Goal: Task Accomplishment & Management: Complete application form

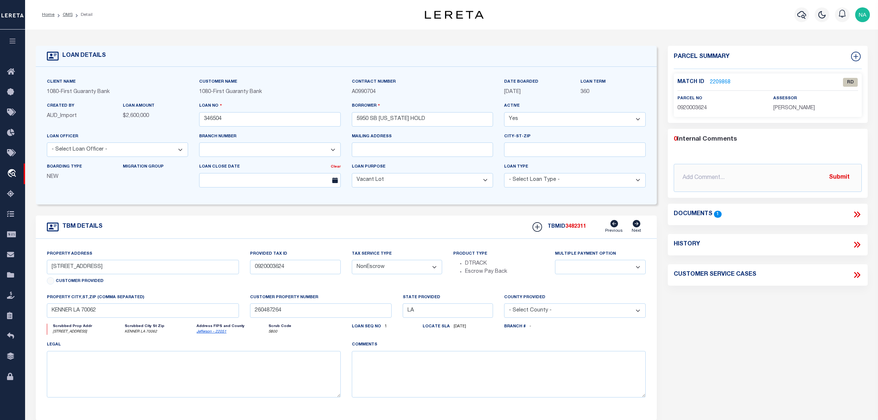
select select "1570"
select select "400"
select select "NonEscrow"
click at [91, 272] on input "[STREET_ADDRESS]" at bounding box center [143, 267] width 192 height 14
drag, startPoint x: 98, startPoint y: 270, endPoint x: 51, endPoint y: 273, distance: 47.3
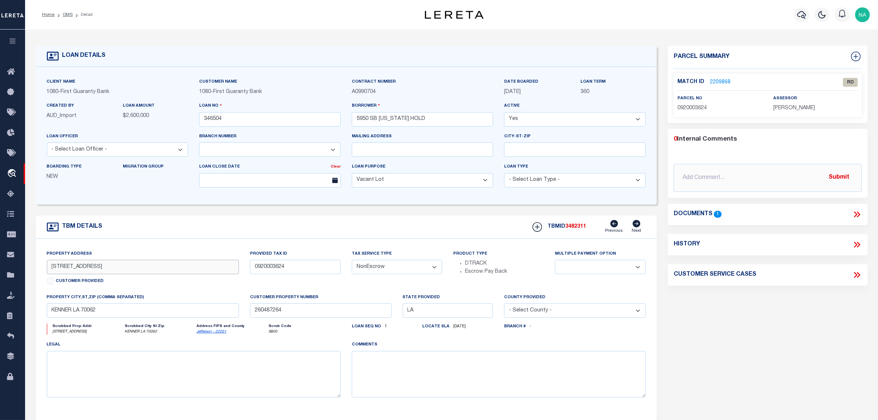
click at [51, 273] on input "[STREET_ADDRESS]" at bounding box center [143, 267] width 192 height 14
click at [98, 270] on input "[STREET_ADDRESS]" at bounding box center [143, 267] width 192 height 14
drag, startPoint x: 97, startPoint y: 268, endPoint x: 32, endPoint y: 270, distance: 65.3
click at [32, 270] on div "TBM DETAILS TBMID 3482311" at bounding box center [346, 317] width 633 height 205
click at [156, 267] on input "[STREET_ADDRESS]" at bounding box center [143, 267] width 192 height 14
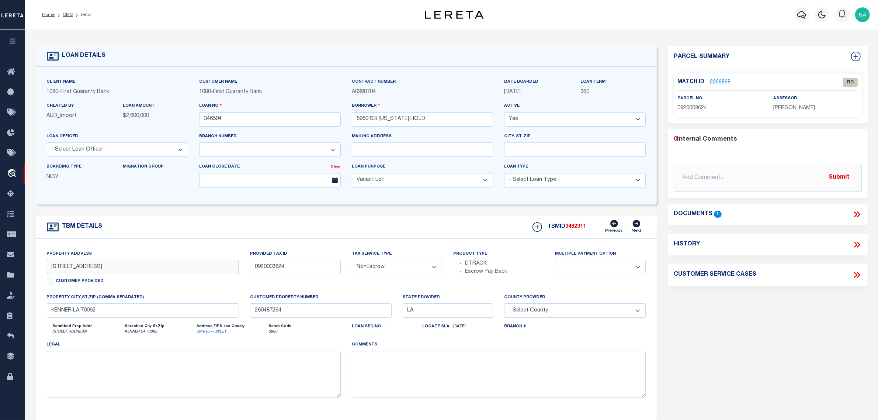
click at [156, 267] on input "[STREET_ADDRESS]" at bounding box center [143, 267] width 192 height 14
click at [263, 272] on input "0920003624" at bounding box center [295, 267] width 91 height 14
click at [698, 106] on span "0920003624" at bounding box center [693, 108] width 30 height 5
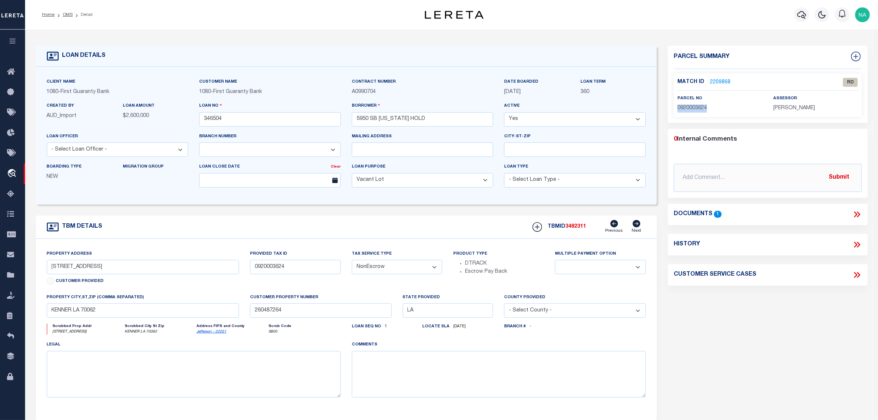
click at [698, 106] on span "0920003624" at bounding box center [693, 108] width 30 height 5
copy span "0920003624"
click at [726, 81] on link "2209868" at bounding box center [720, 83] width 21 height 8
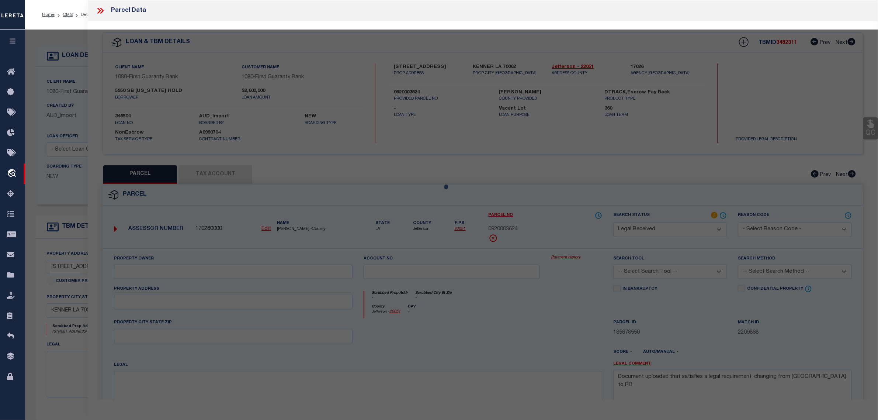
select select "AS"
checkbox input "false"
select select "RD"
checkbox input "false"
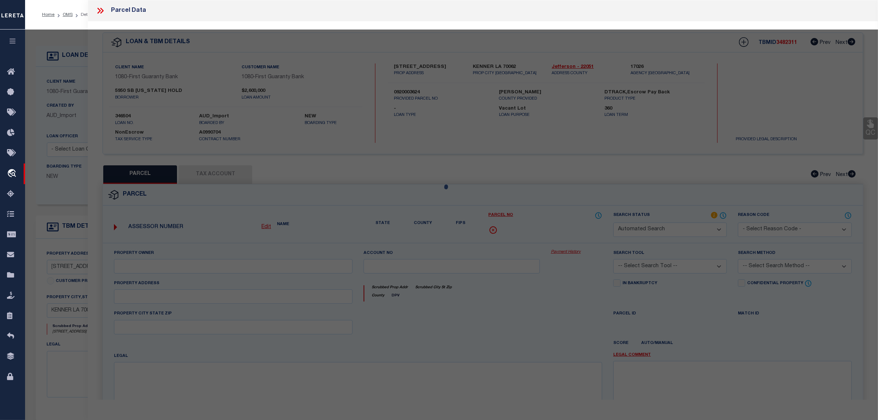
type textarea "Document uploaded that satisfies a legal requirement, changing from [GEOGRAPHIC…"
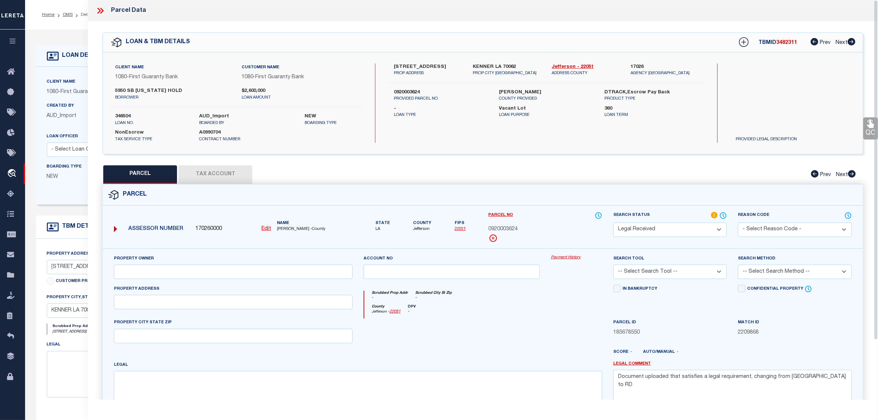
scroll to position [46, 0]
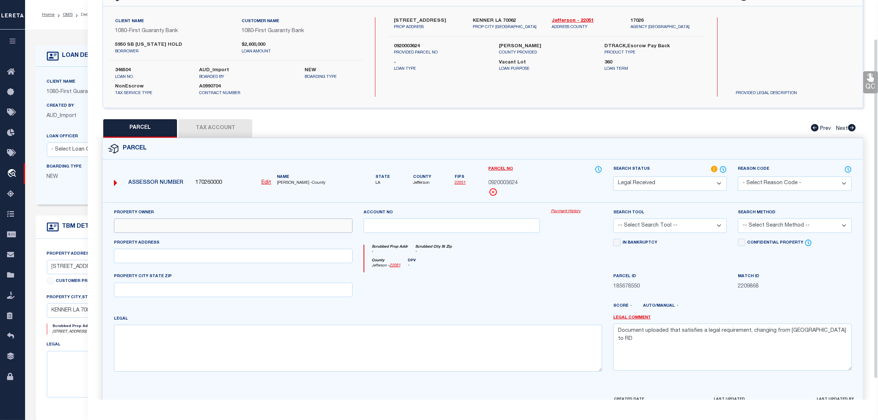
click at [209, 221] on input "text" at bounding box center [233, 225] width 239 height 14
paste input "GALVANIZED RE LLC"
type input "GALVANIZED RE LLC"
click at [251, 336] on textarea at bounding box center [358, 348] width 488 height 46
paste textarea "PLOT V CONT 6.998 ACRES [GEOGRAPHIC_DATA]"
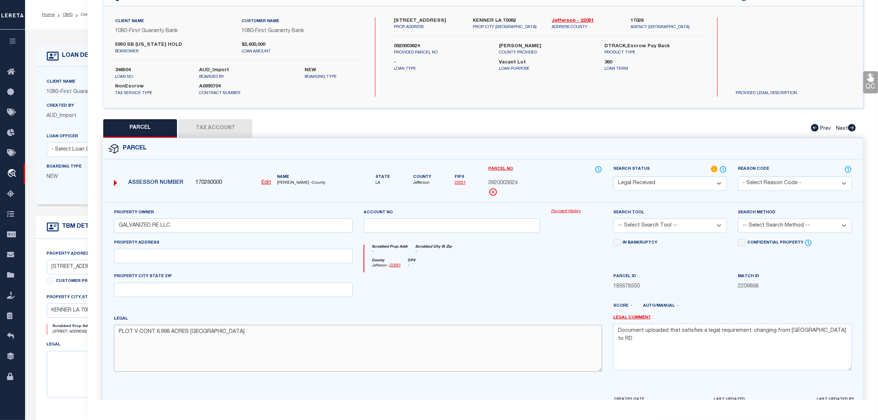
type textarea "PLOT V CONT 6.998 ACRES [GEOGRAPHIC_DATA]"
click at [213, 291] on input "text" at bounding box center [233, 290] width 239 height 14
click at [192, 251] on input "text" at bounding box center [233, 256] width 239 height 14
paste input "[STREET_ADDRESS]"
type input "[STREET_ADDRESS]"
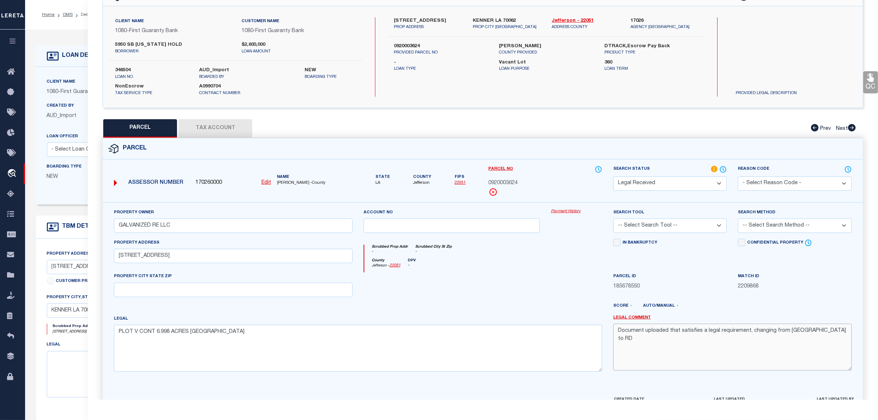
drag, startPoint x: 829, startPoint y: 333, endPoint x: 547, endPoint y: 311, distance: 283.4
click at [547, 311] on div "Property Owner GALVANIZED RE LLC Account no Payment History Search Tool -- Sele…" at bounding box center [482, 292] width 749 height 169
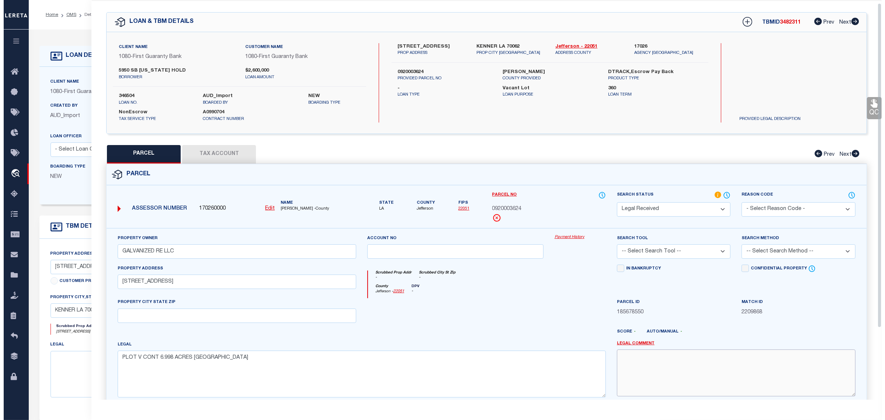
scroll to position [0, 0]
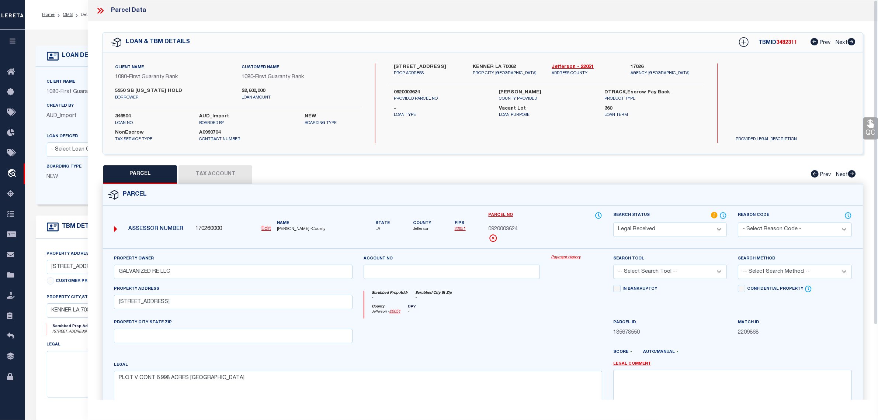
click at [484, 66] on label "KENNER LA 70062" at bounding box center [507, 66] width 68 height 7
copy div "KENNER LA 70062"
click at [233, 331] on input "text" at bounding box center [233, 336] width 239 height 14
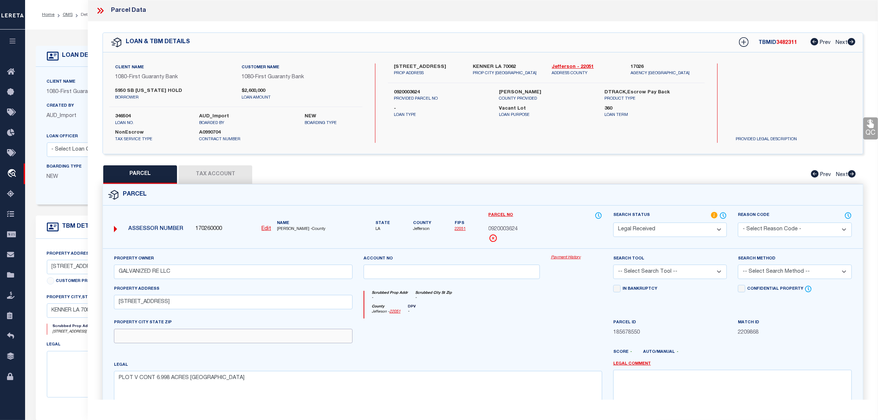
paste input "KENNER LA 70062"
type input "KENNER LA 70062"
click at [217, 174] on button "Tax Account" at bounding box center [216, 174] width 74 height 18
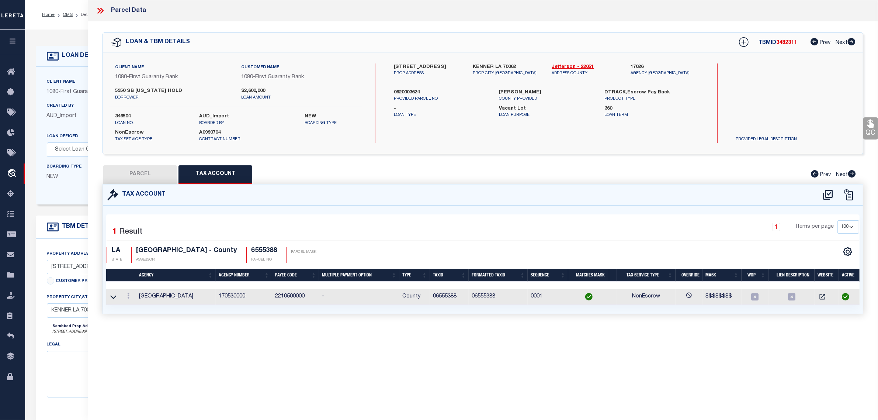
select select "100"
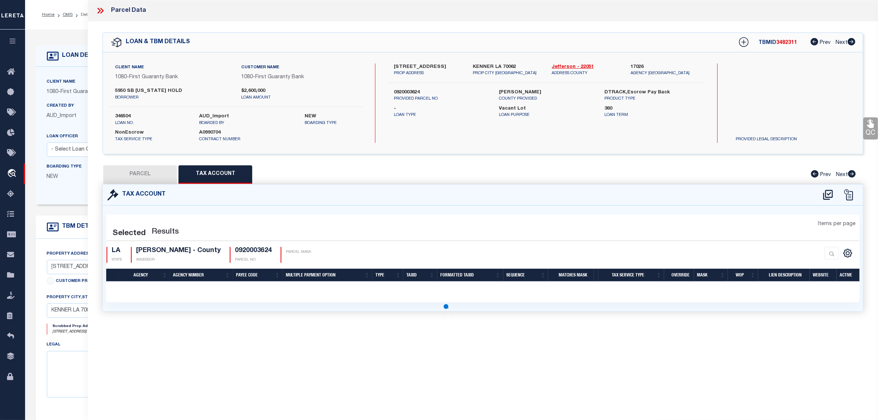
select select "100"
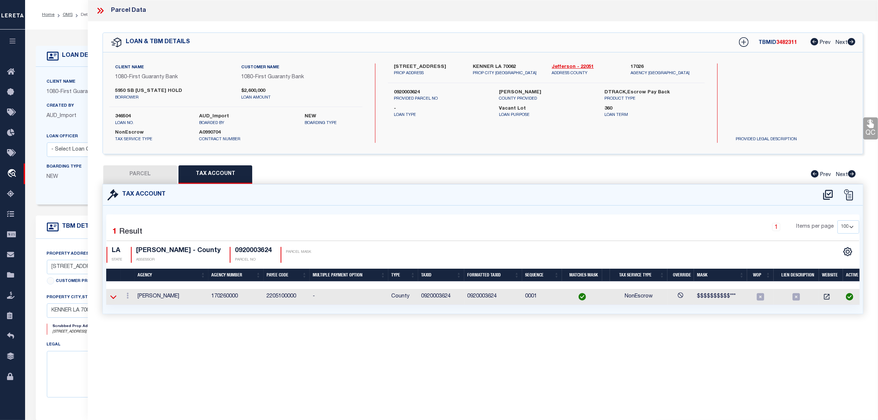
click at [112, 294] on icon at bounding box center [113, 297] width 6 height 8
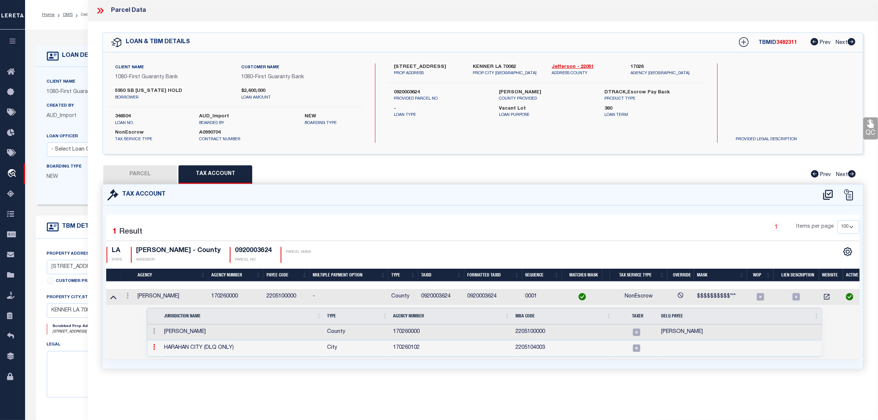
click at [154, 349] on icon at bounding box center [154, 347] width 2 height 6
click at [165, 340] on img at bounding box center [162, 336] width 7 height 7
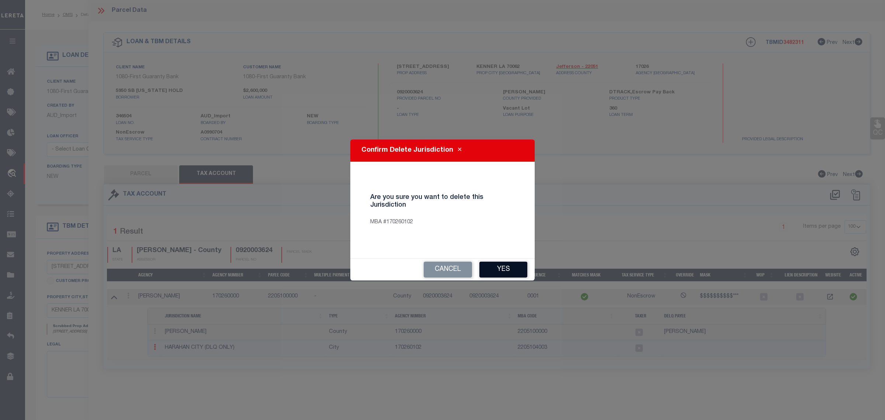
click at [515, 266] on button "Yes" at bounding box center [504, 270] width 48 height 16
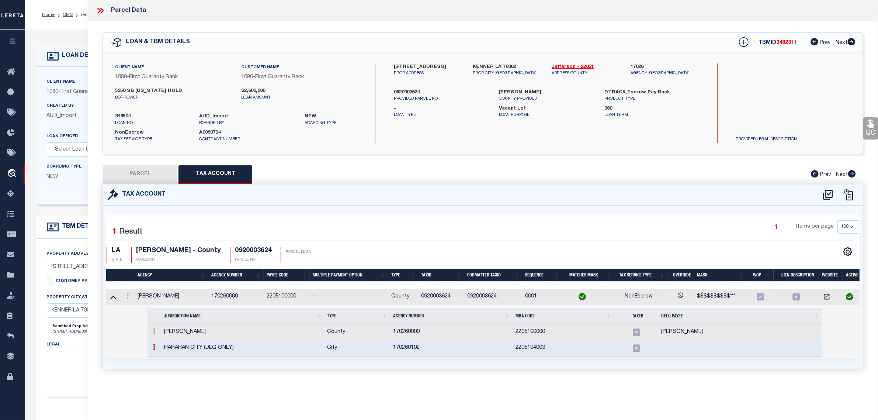
select select "100"
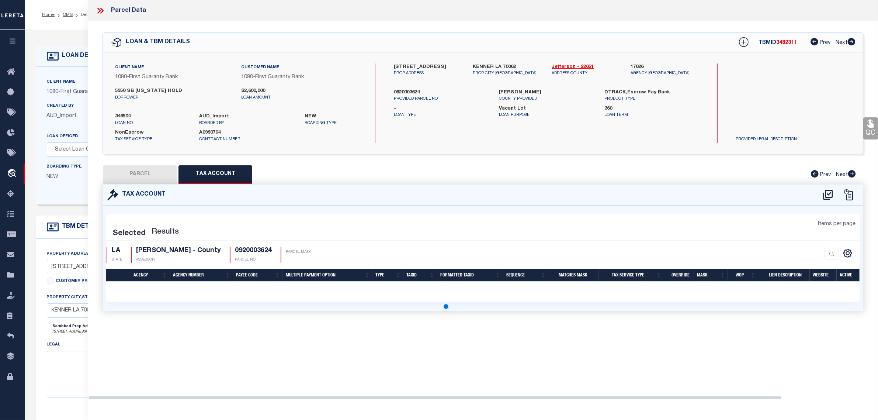
select select "100"
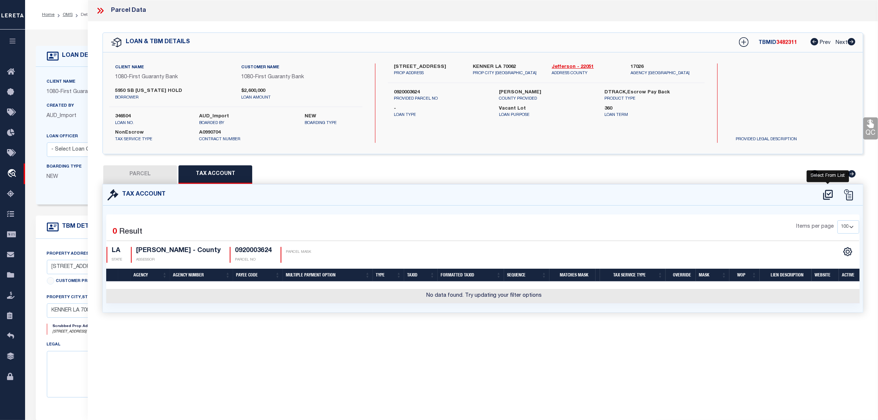
click at [827, 193] on icon at bounding box center [828, 195] width 10 height 10
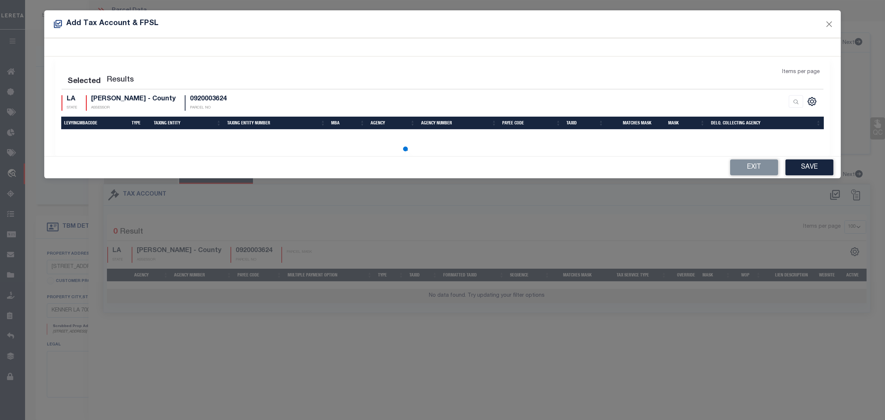
select select "100"
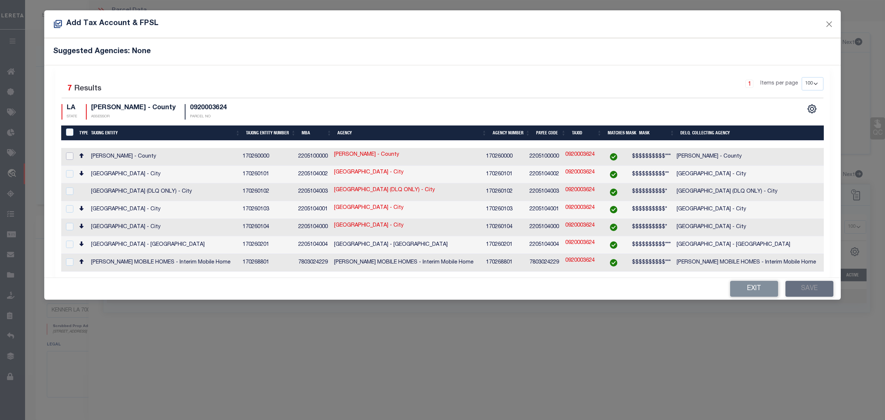
click at [70, 156] on input "checkbox" at bounding box center [69, 155] width 7 height 7
checkbox input "true"
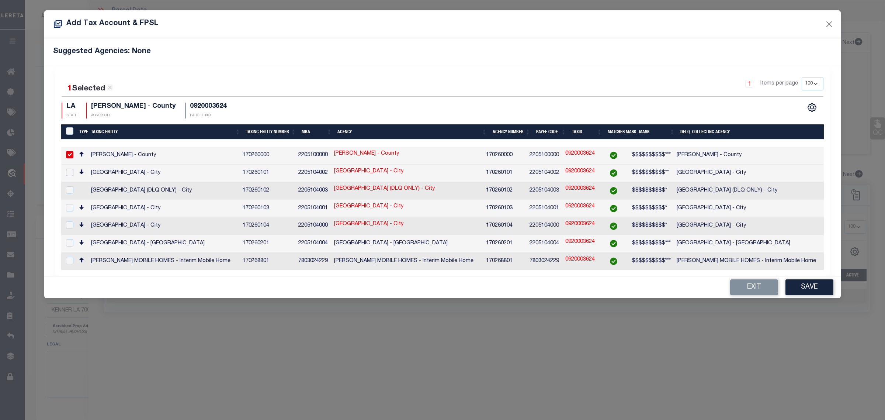
click at [69, 170] on input "checkbox" at bounding box center [69, 172] width 7 height 7
checkbox input "true"
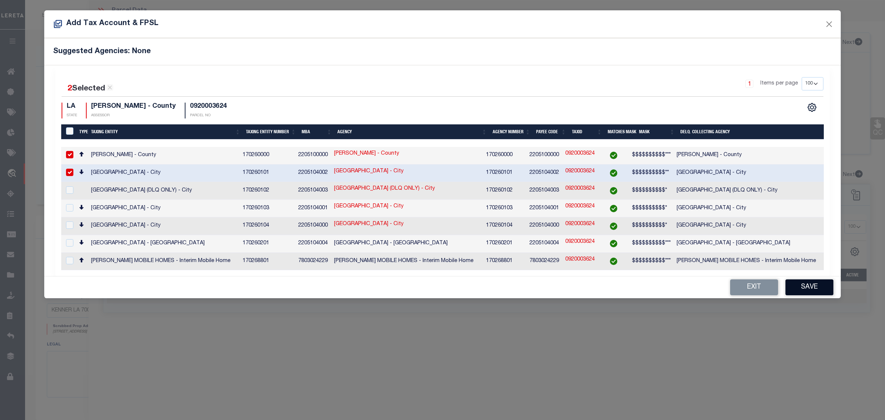
click at [812, 282] on button "Save" at bounding box center [810, 287] width 48 height 16
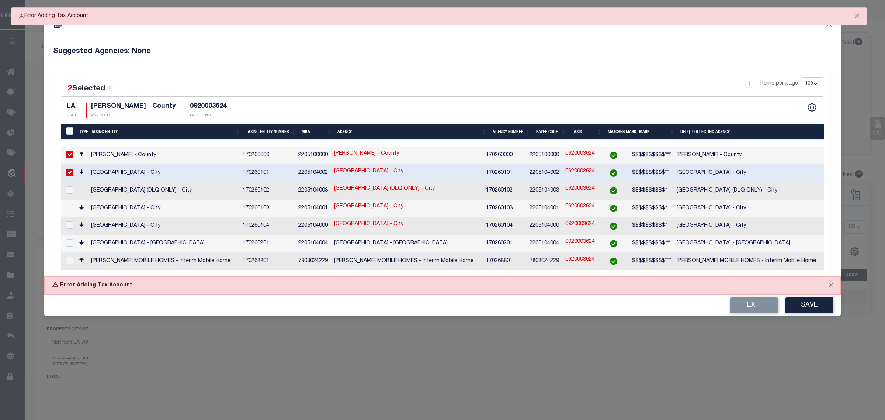
click at [620, 300] on div "Exit Save" at bounding box center [442, 305] width 797 height 22
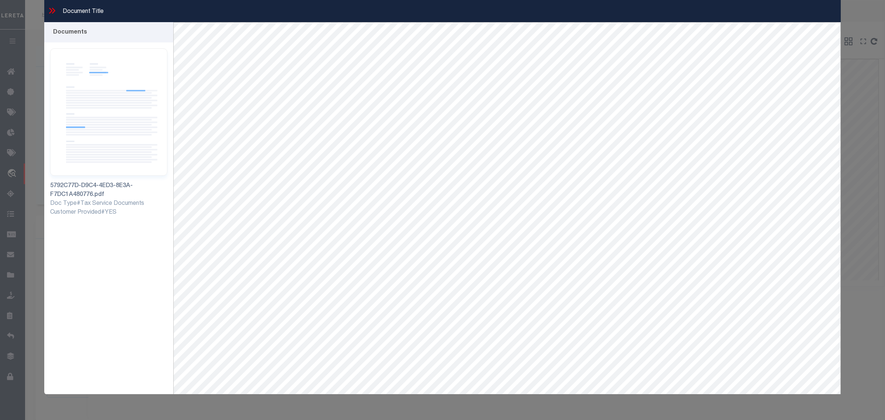
select select "1570"
select select "400"
select select "NonEscrow"
click at [52, 8] on icon at bounding box center [52, 11] width 10 height 10
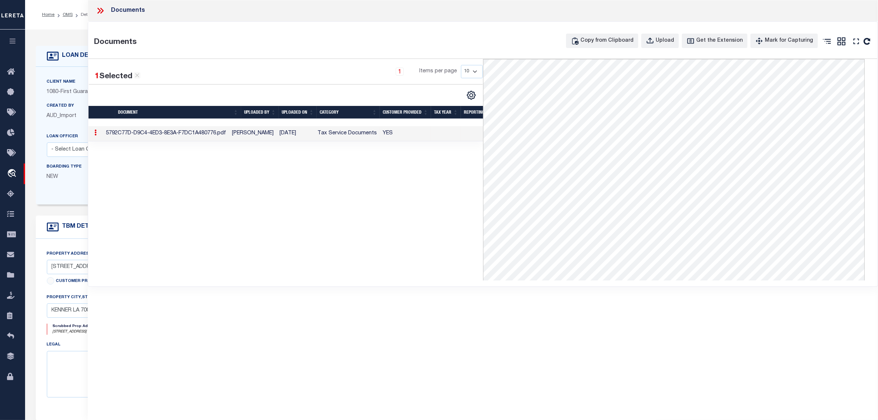
drag, startPoint x: 98, startPoint y: 10, endPoint x: 94, endPoint y: 12, distance: 4.3
click at [98, 10] on icon at bounding box center [101, 11] width 10 height 10
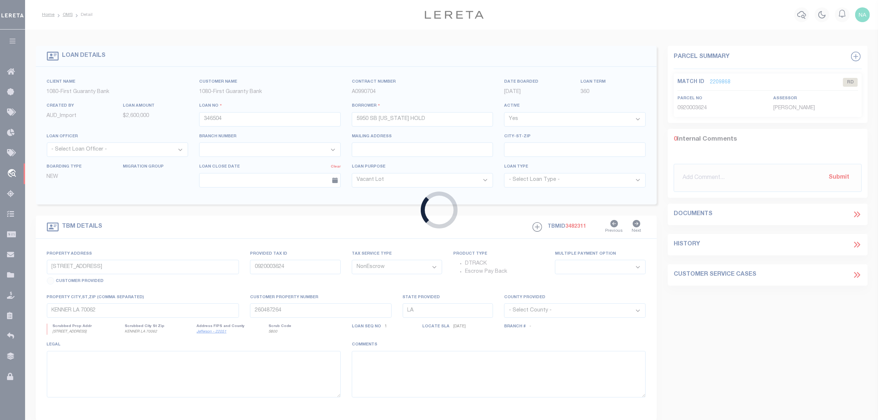
type input "4924087819"
type input "[PERSON_NAME] Construction Company LLC"
select select
type input "[DATE]"
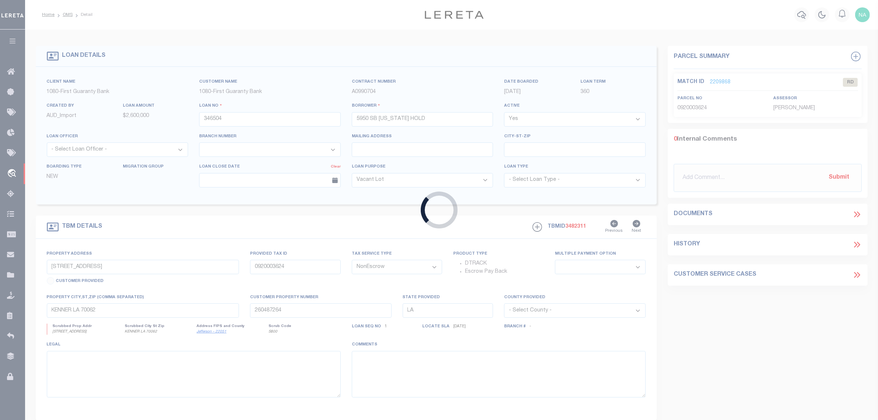
select select
select select "20"
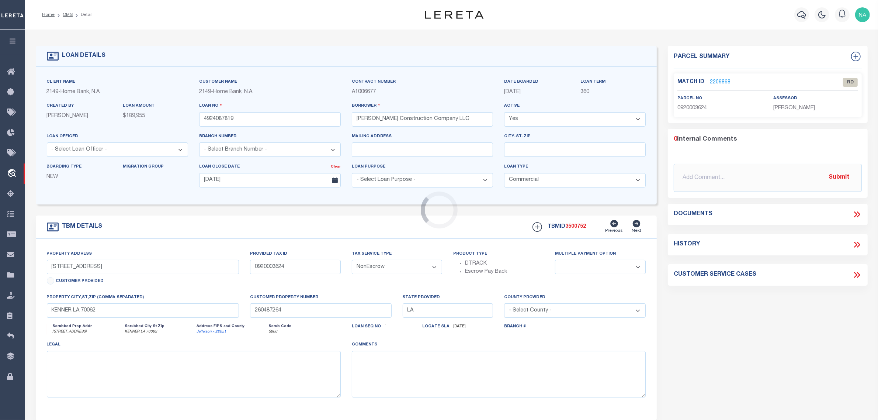
type input "[STREET_ADDRESS][PERSON_NAME]"
select select
type input "SLIDELL LA 70460-6815"
select select
select select "9193"
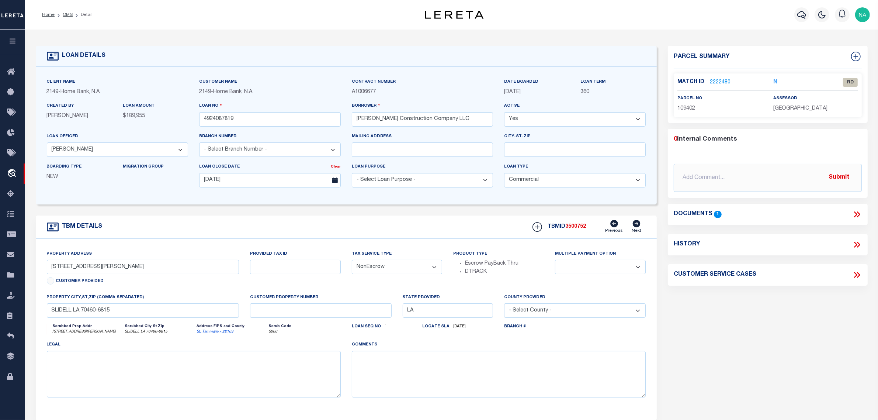
click at [858, 214] on icon at bounding box center [857, 215] width 10 height 10
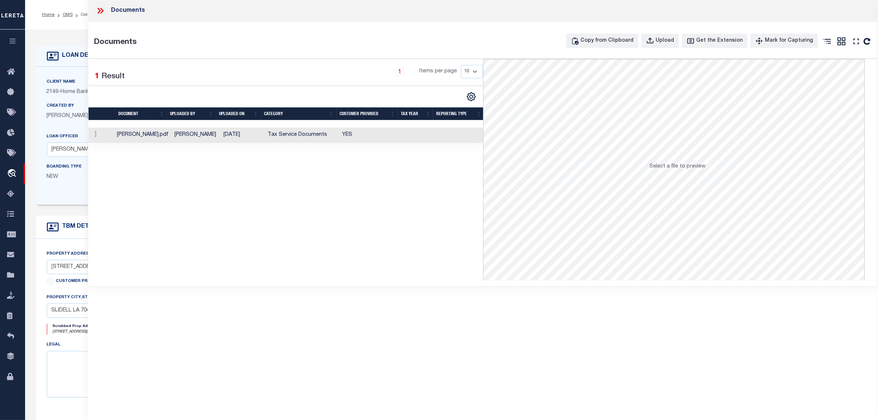
click at [295, 129] on td "Tax Service Documents" at bounding box center [302, 135] width 75 height 15
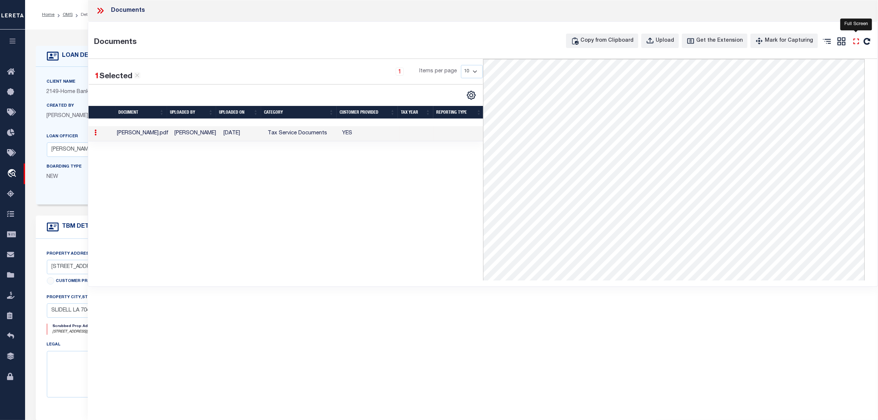
click at [857, 39] on icon at bounding box center [857, 42] width 10 height 10
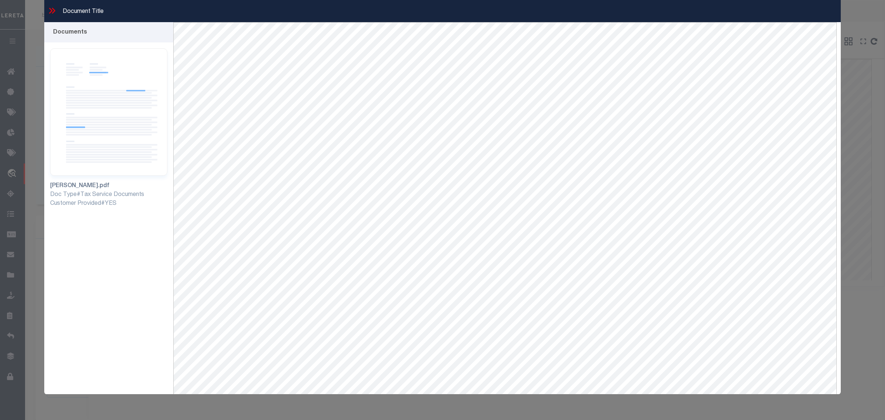
click at [48, 11] on icon at bounding box center [52, 11] width 10 height 10
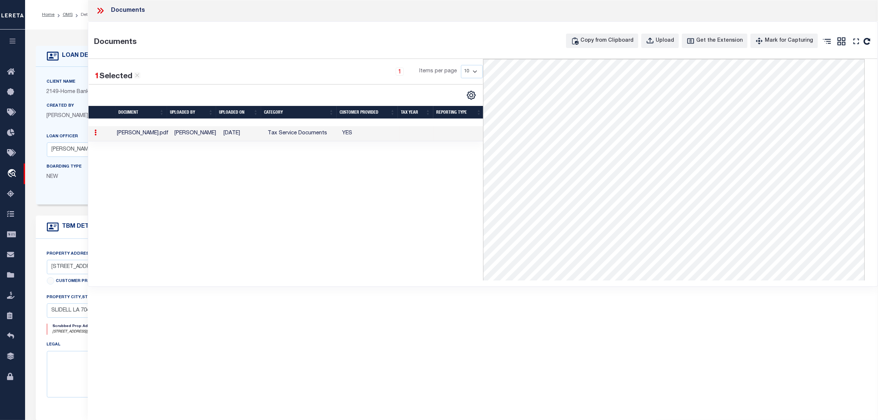
drag, startPoint x: 100, startPoint y: 7, endPoint x: 111, endPoint y: 2, distance: 12.4
click at [100, 8] on icon at bounding box center [101, 11] width 10 height 10
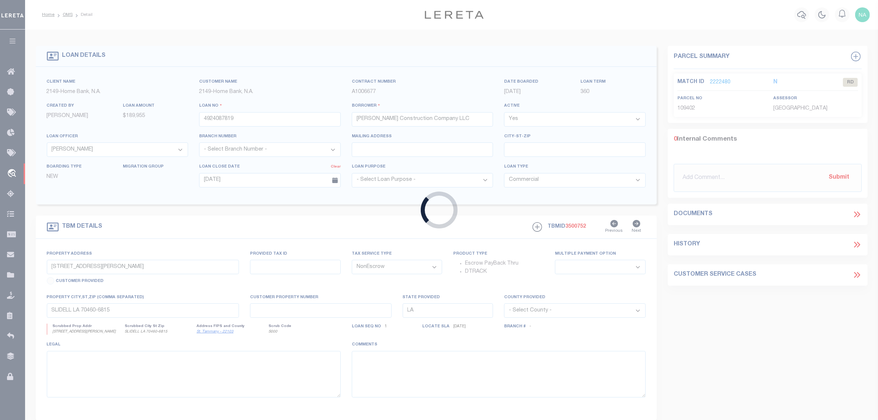
type input "2139087929"
type input "JUST PRINT IT LLC"
select select
type input "[DATE]"
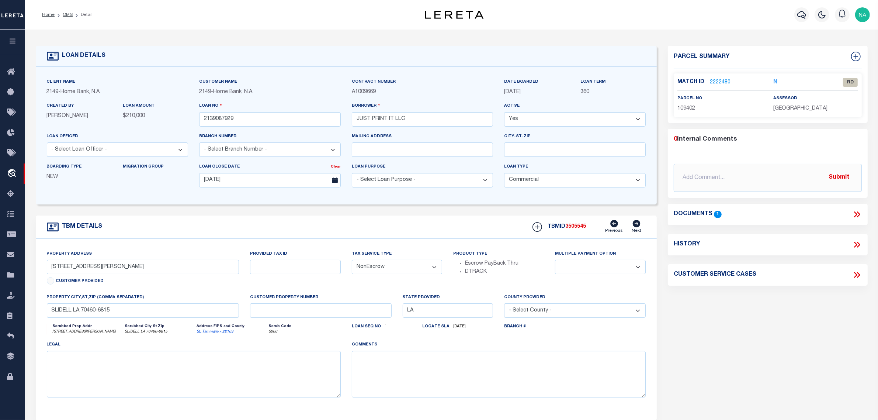
type input "103 ACADIAN DR"
select select
type input "LAFAYETTE LA 70503-3210"
select select
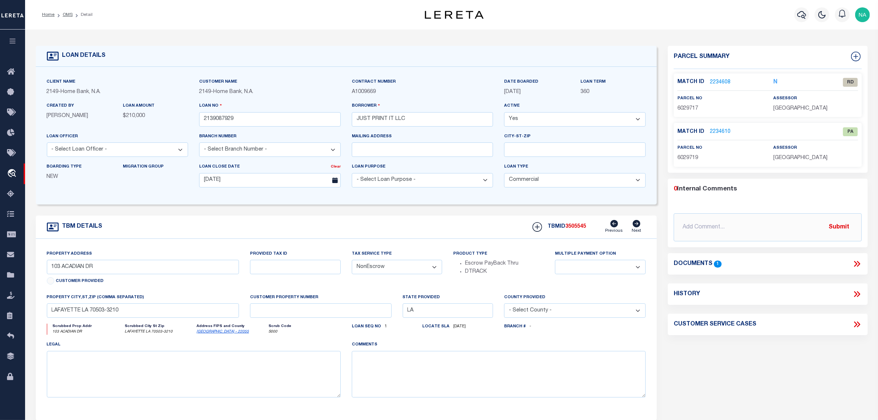
click at [857, 264] on icon at bounding box center [855, 264] width 3 height 6
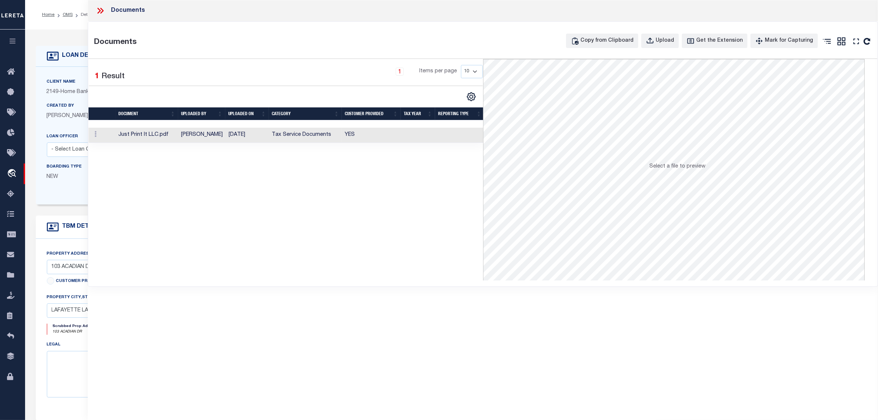
click at [321, 135] on td "Tax Service Documents" at bounding box center [305, 135] width 73 height 15
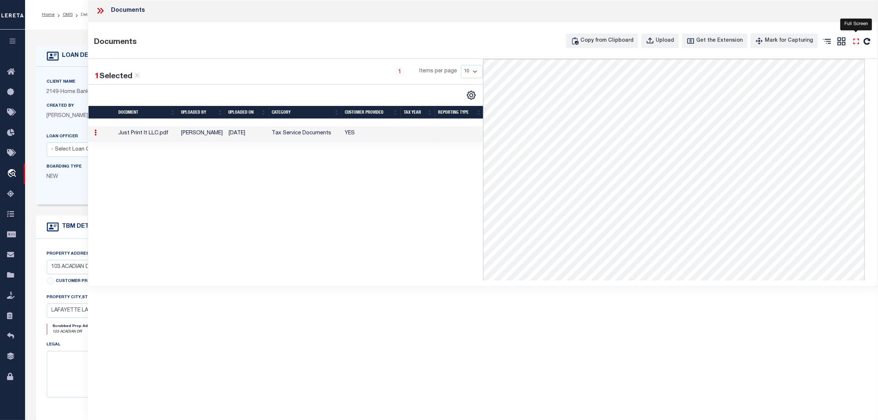
click at [858, 41] on icon at bounding box center [857, 42] width 10 height 10
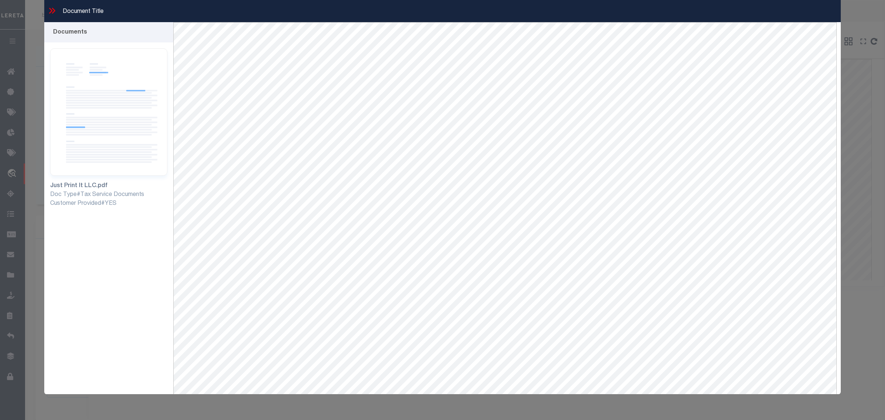
click at [51, 9] on icon at bounding box center [50, 11] width 3 height 6
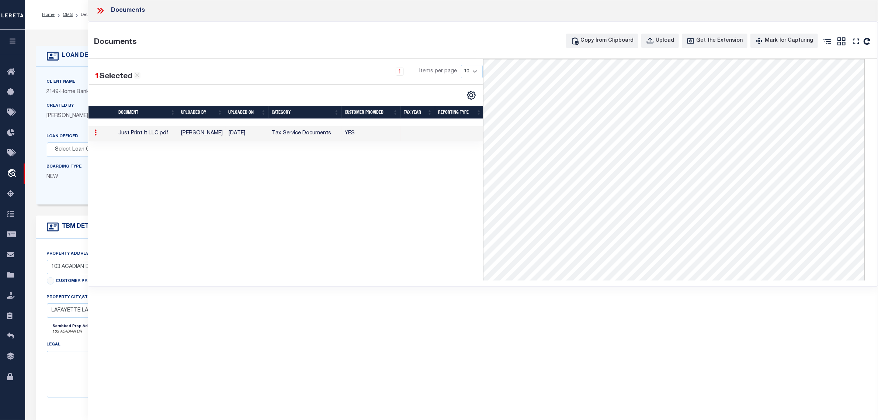
click at [100, 12] on icon at bounding box center [101, 11] width 10 height 10
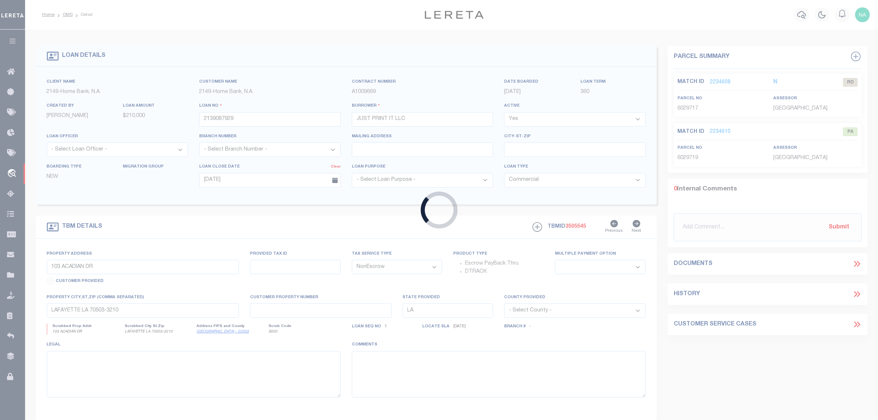
type input "4996087891"
type input "Let's Rock LLC"
type input "[DATE]"
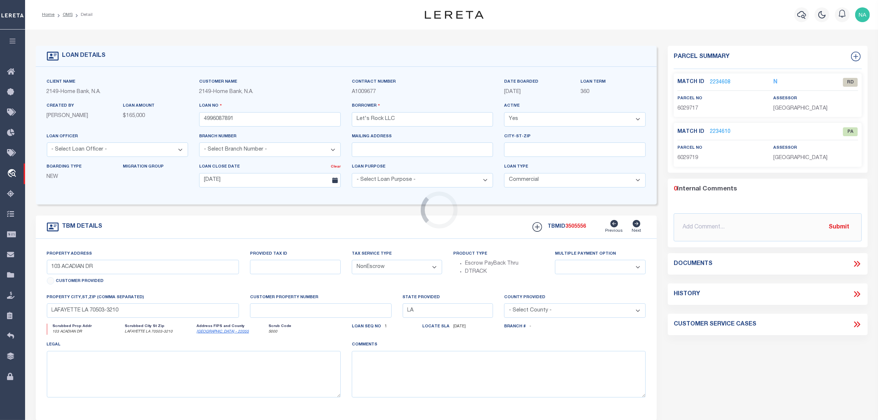
type input "162 BRANDYWINE DR"
select select
type input "MANDEVILLE LA 70471-8500"
select select
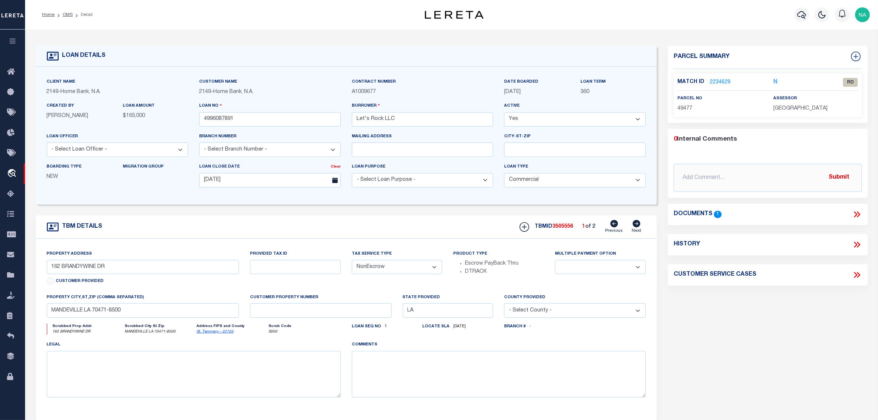
click at [856, 214] on icon at bounding box center [855, 214] width 3 height 6
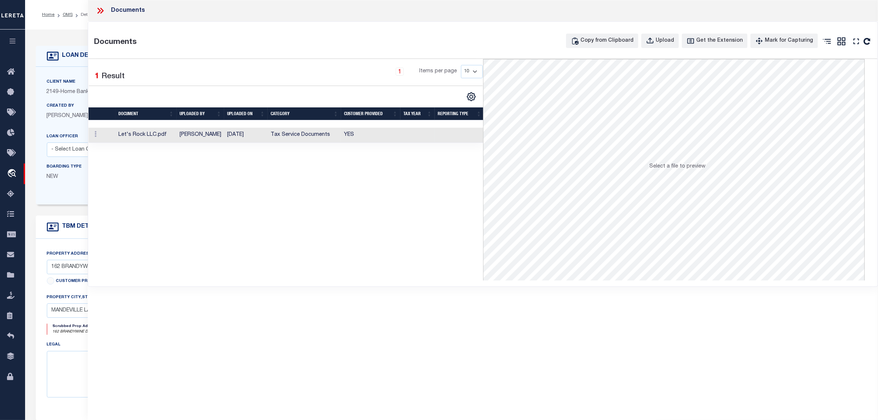
click at [292, 135] on td "Tax Service Documents" at bounding box center [304, 135] width 73 height 15
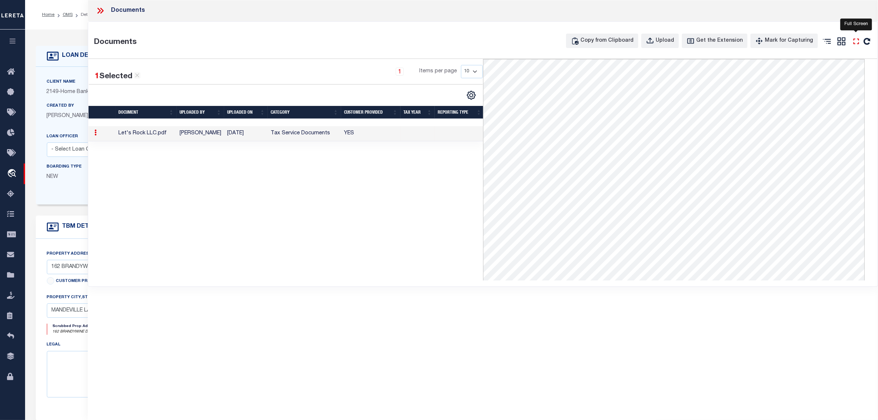
click at [857, 42] on icon at bounding box center [857, 42] width 10 height 10
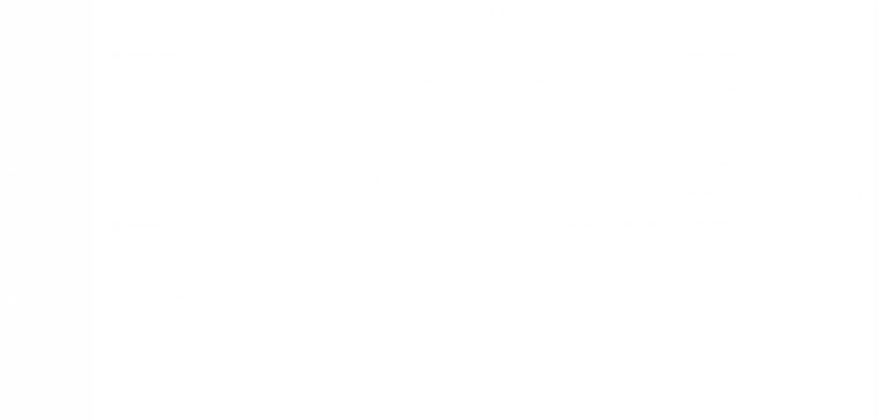
select select "1570"
select select "400"
select select "NonEscrow"
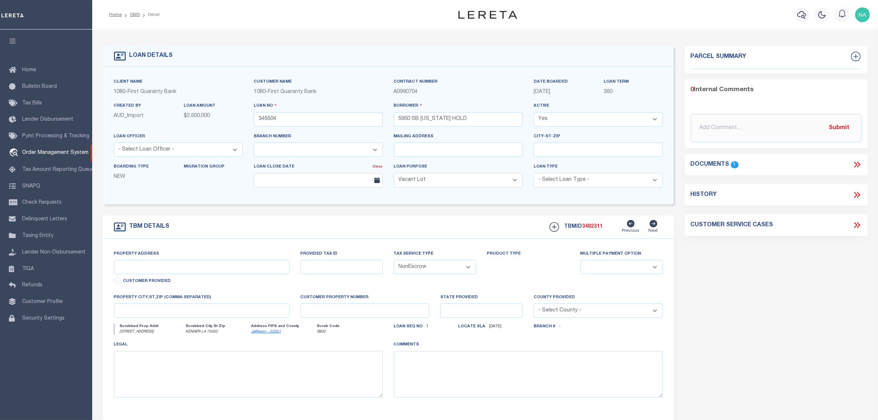
type input "[STREET_ADDRESS]"
type input "0920003624"
select select
type input "KENNER LA 70062"
type input "260487264"
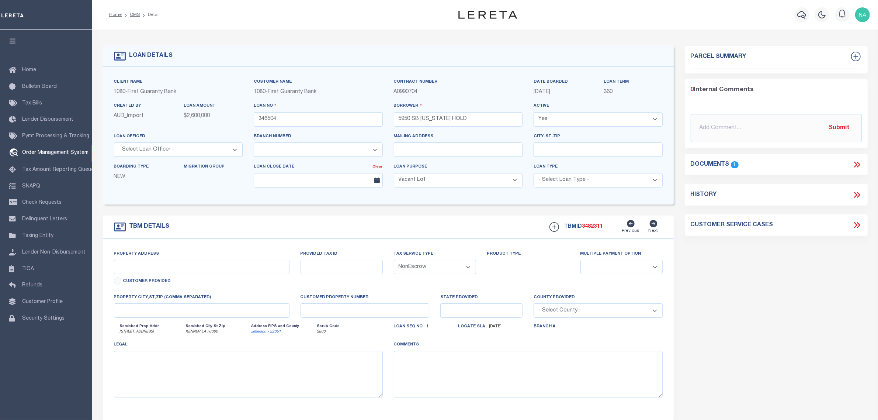
type input "LA"
select select
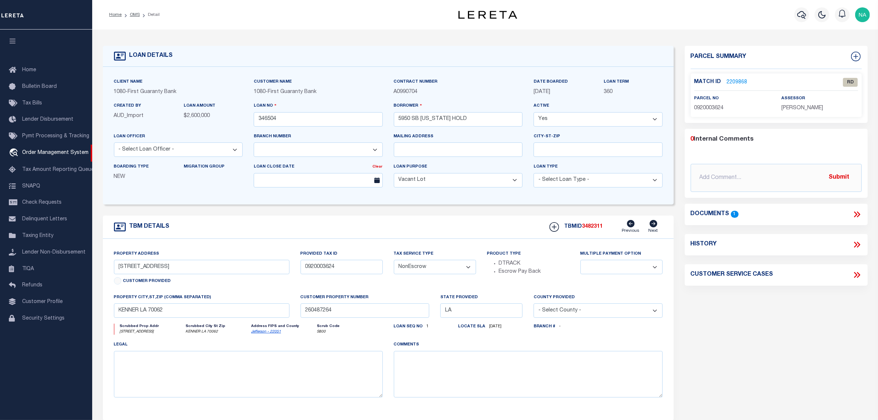
click at [736, 80] on link "2209868" at bounding box center [737, 83] width 21 height 8
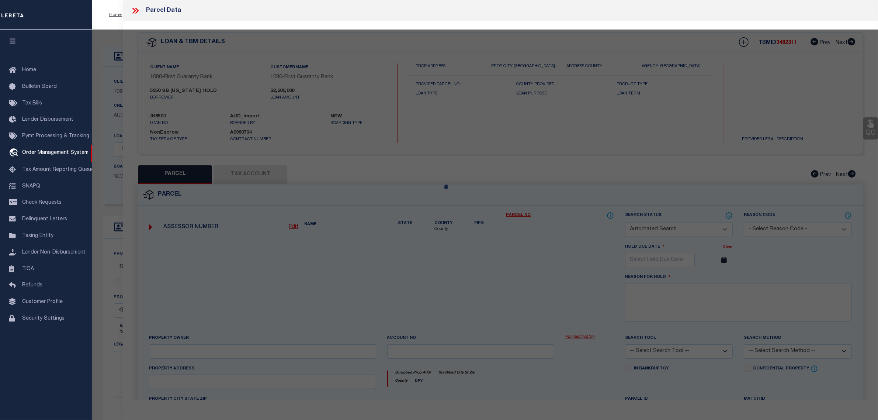
checkbox input "false"
select select "RD"
checkbox input "false"
type textarea "Document uploaded that satisfies a legal requirement, changing from [GEOGRAPHIC…"
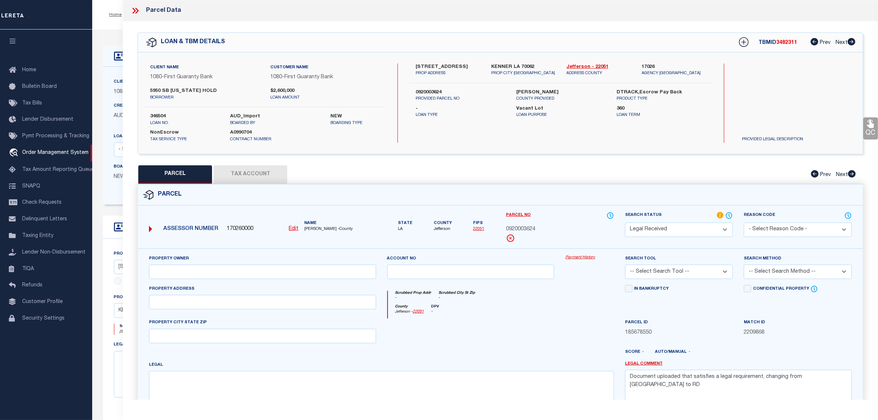
click at [260, 173] on button "Tax Account" at bounding box center [251, 174] width 74 height 18
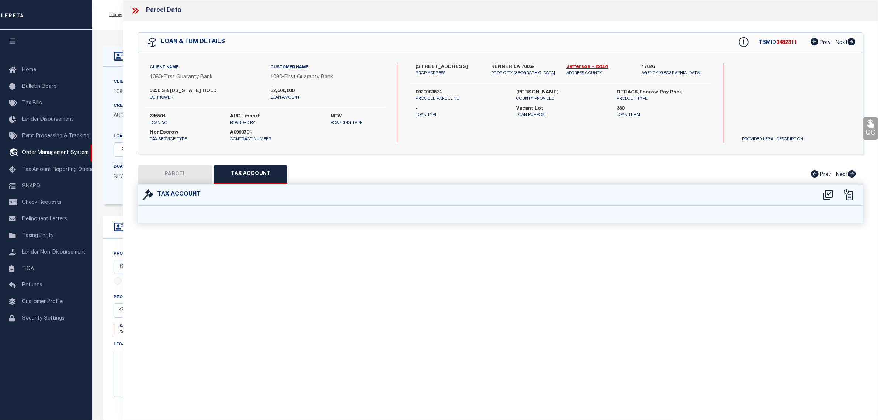
select select "100"
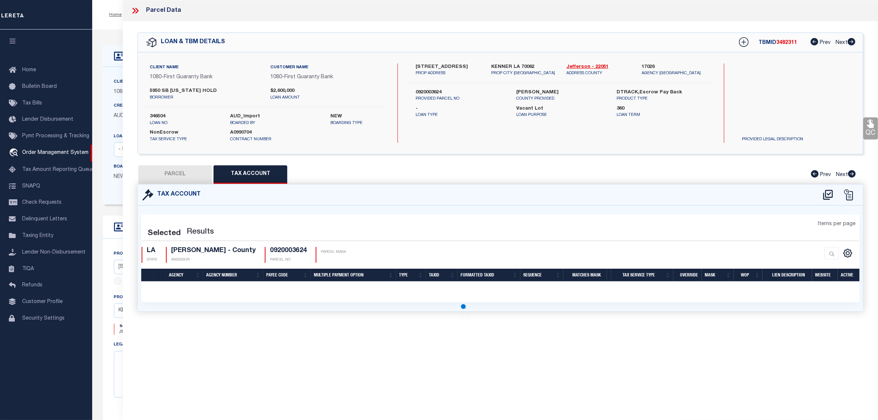
select select "100"
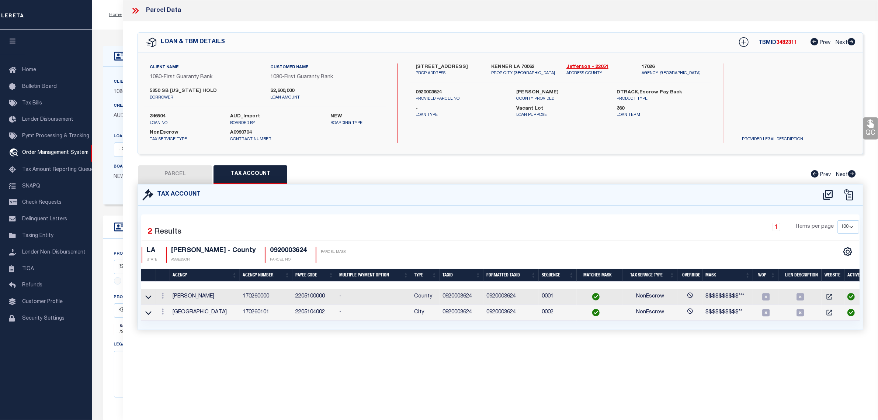
click at [176, 173] on button "PARCEL" at bounding box center [175, 174] width 74 height 18
select select "AS"
checkbox input "false"
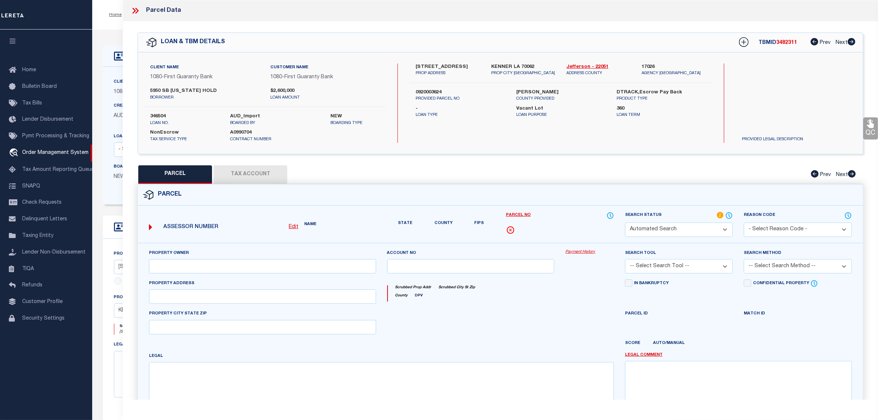
select select "RD"
checkbox input "false"
type textarea "Document uploaded that satisfies a legal requirement, changing from [GEOGRAPHIC…"
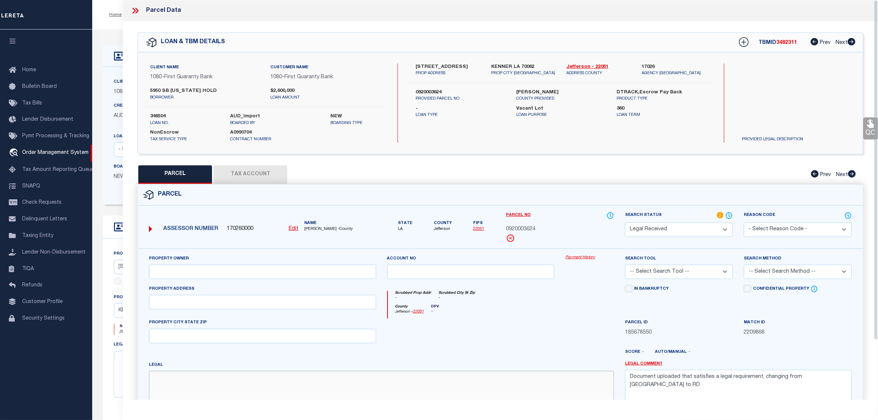
click at [218, 390] on textarea at bounding box center [381, 394] width 465 height 46
paste textarea "PLOT V CONT 6.998 ACRES [GEOGRAPHIC_DATA]"
type textarea "PLOT V CONT 6.998 ACRES [GEOGRAPHIC_DATA]"
click at [203, 272] on input "text" at bounding box center [262, 271] width 227 height 14
paste input "GALVANIZED RE LLC"
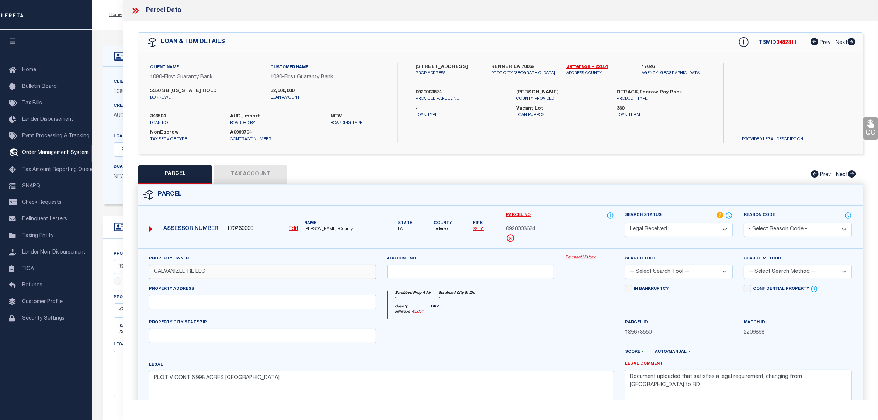
type input "GALVANIZED RE LLC"
click at [241, 304] on input "text" at bounding box center [262, 302] width 227 height 14
paste input "[STREET_ADDRESS]"
type input "[STREET_ADDRESS]"
click at [521, 68] on label "KENNER LA 70062" at bounding box center [523, 66] width 64 height 7
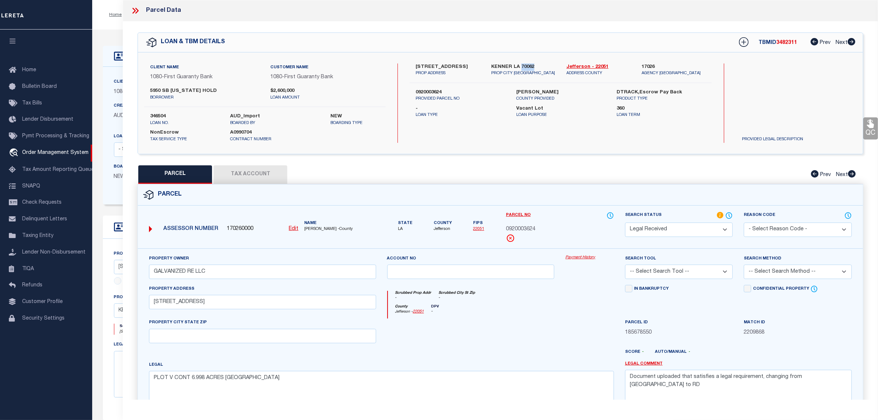
click at [521, 68] on label "KENNER LA 70062" at bounding box center [523, 66] width 64 height 7
copy div "KENNER LA 70062"
click at [264, 337] on input "text" at bounding box center [262, 336] width 227 height 14
paste input "KENNER LA 70062"
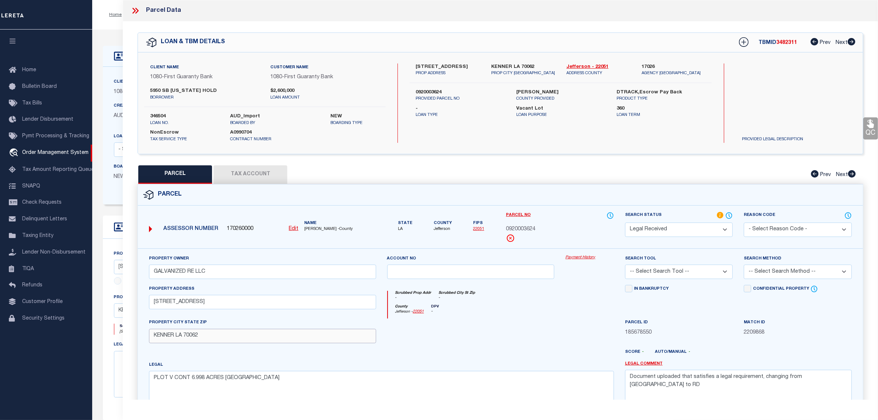
type input "KENNER LA 70062"
drag, startPoint x: 836, startPoint y: 380, endPoint x: 504, endPoint y: 359, distance: 333.1
click at [504, 359] on div "Property Owner GALVANIZED RE LLC Account no Payment History Search Tool -- Sele…" at bounding box center [500, 339] width 714 height 169
click at [271, 174] on button "Tax Account" at bounding box center [251, 174] width 74 height 18
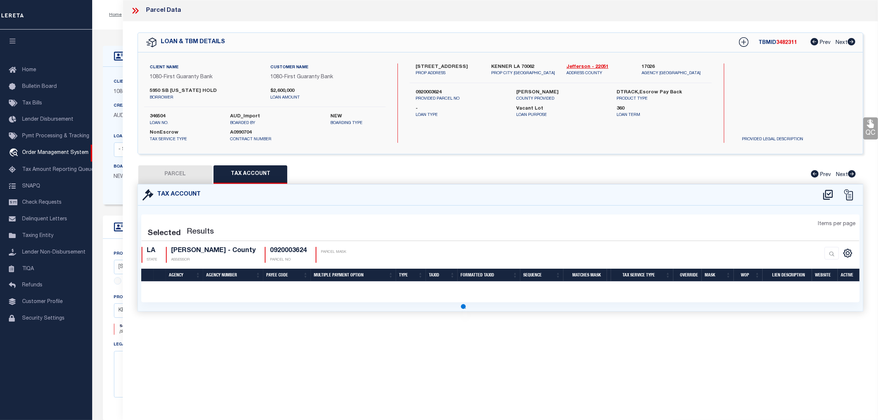
select select "100"
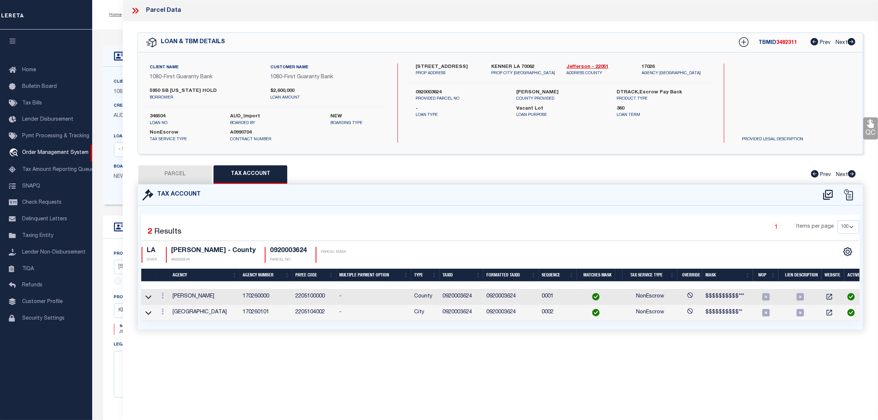
click at [176, 177] on button "PARCEL" at bounding box center [175, 174] width 74 height 18
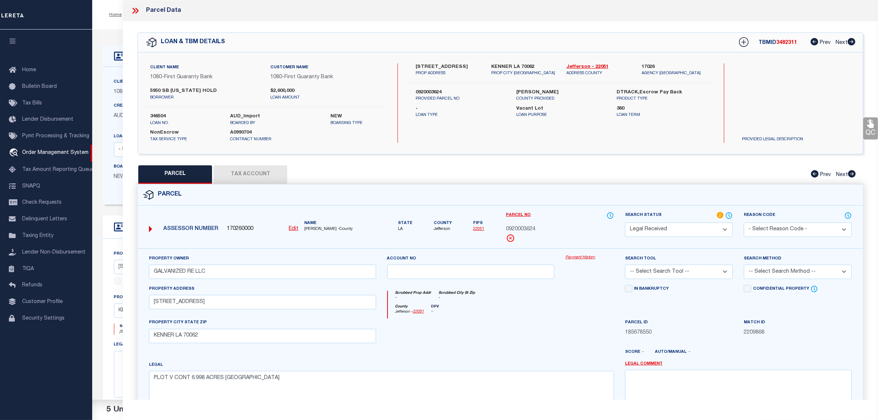
click at [664, 231] on select "Automated Search Bad Parcel Complete Duplicate Parcel High Dollar Reporting In …" at bounding box center [679, 229] width 108 height 14
select select "PC"
click at [625, 222] on select "Automated Search Bad Parcel Complete Duplicate Parcel High Dollar Reporting In …" at bounding box center [679, 229] width 108 height 14
click at [650, 271] on select "-- Select Search Tool -- 3rd Party Website Agency File Agency Website ATLS CNV-…" at bounding box center [679, 271] width 108 height 14
select select "AGW"
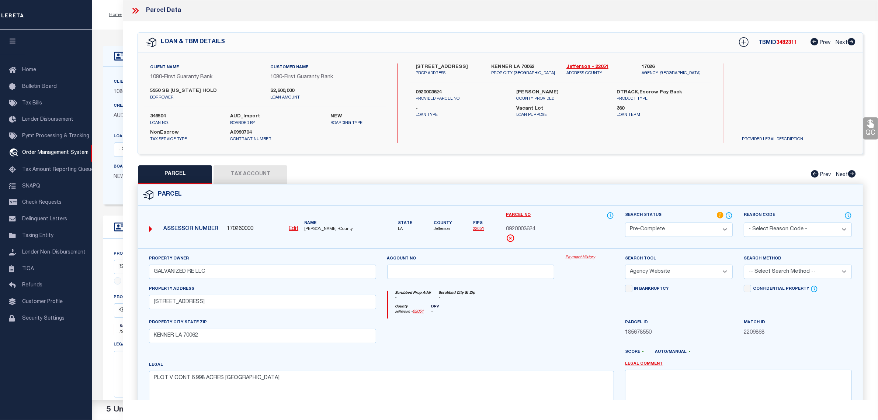
click at [625, 265] on select "-- Select Search Tool -- 3rd Party Website Agency File Agency Website ATLS CNV-…" at bounding box center [679, 271] width 108 height 14
click at [767, 275] on select "-- Select Search Method -- Property Address Legal Liability Info Provided" at bounding box center [798, 271] width 108 height 14
select select "LEG"
click at [744, 265] on select "-- Select Search Method -- Property Address Legal Liability Info Provided" at bounding box center [798, 271] width 108 height 14
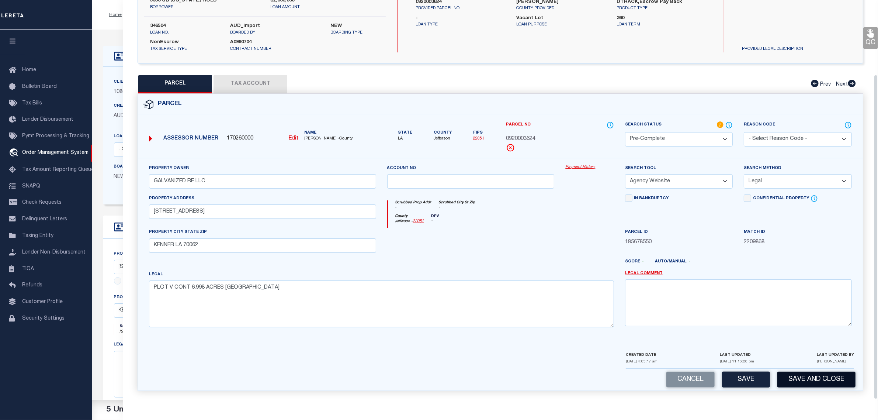
click at [807, 377] on button "Save and Close" at bounding box center [817, 379] width 78 height 16
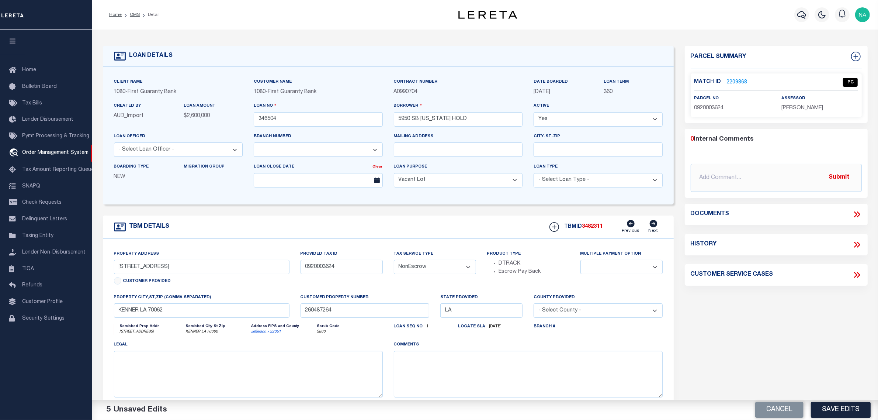
select select "1570"
select select
click at [266, 123] on input "346504" at bounding box center [318, 119] width 129 height 14
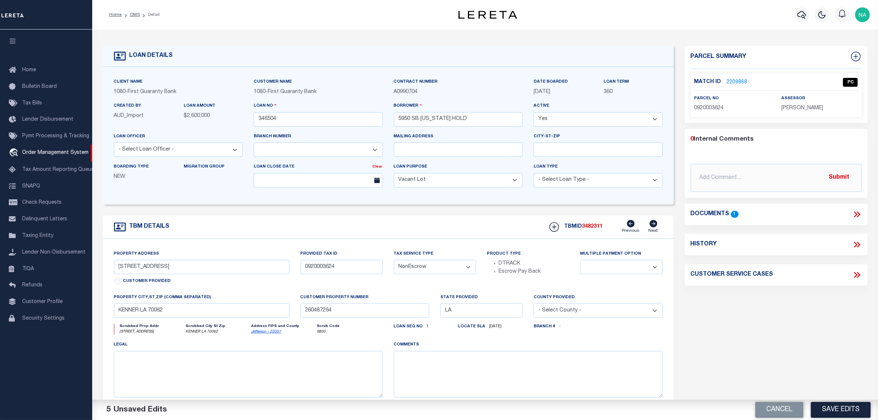
click at [598, 229] on span "3482311" at bounding box center [592, 226] width 21 height 5
copy span "3482311"
click at [810, 110] on span "[PERSON_NAME]" at bounding box center [803, 108] width 42 height 5
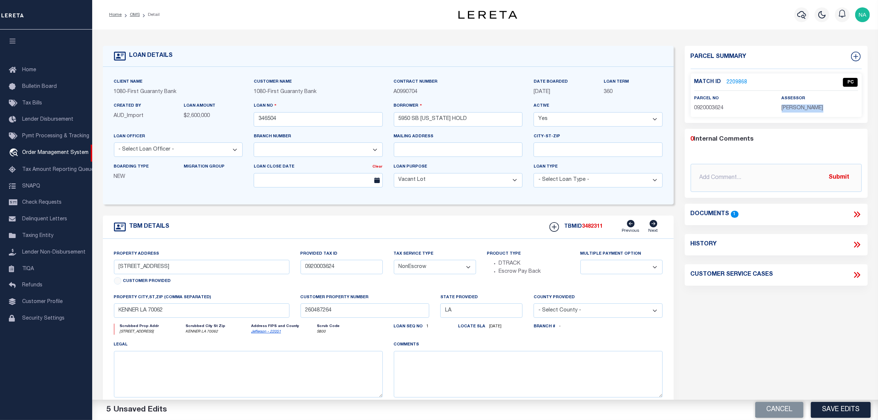
click at [810, 110] on span "[PERSON_NAME]" at bounding box center [803, 108] width 42 height 5
copy div "[PERSON_NAME]"
click at [709, 110] on span "0920003624" at bounding box center [710, 108] width 30 height 5
copy span "0920003624"
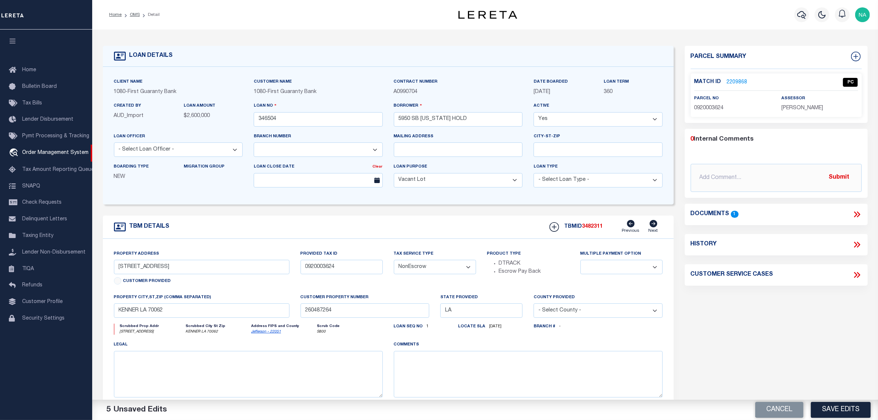
click at [140, 15] on li "Detail" at bounding box center [150, 14] width 20 height 7
drag, startPoint x: 755, startPoint y: 325, endPoint x: 663, endPoint y: 277, distance: 104.1
click at [756, 325] on div "Parcel Summary Match ID 2209868 0" at bounding box center [776, 247] width 194 height 403
click at [136, 13] on link "OMS" at bounding box center [135, 15] width 10 height 4
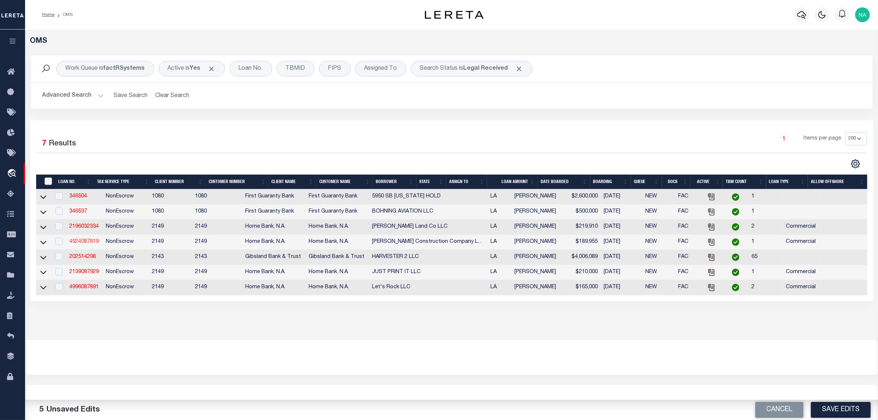
click at [94, 244] on link "4924087819" at bounding box center [84, 241] width 30 height 5
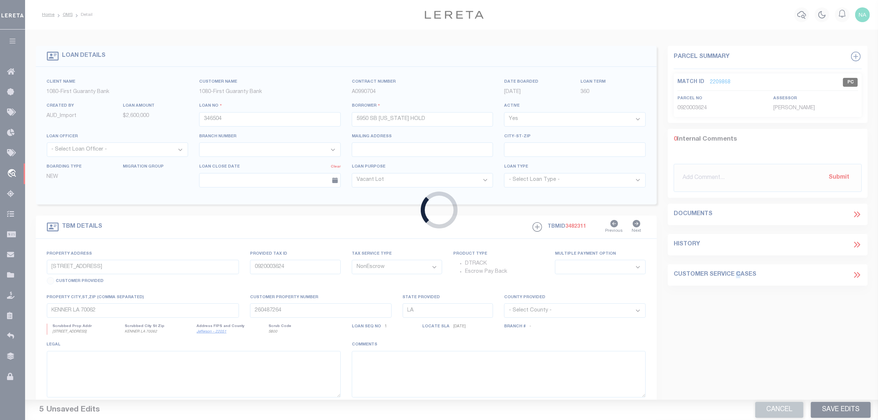
type input "4924087819"
type input "[PERSON_NAME] Construction Company LLC"
select select
type input "[DATE]"
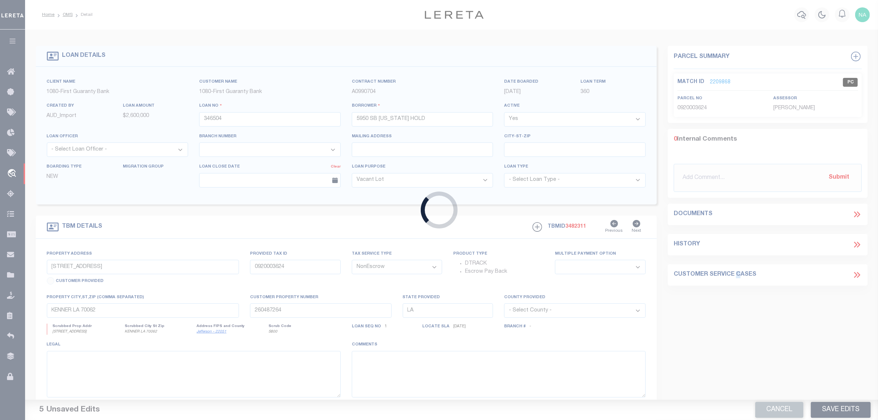
select select
select select "20"
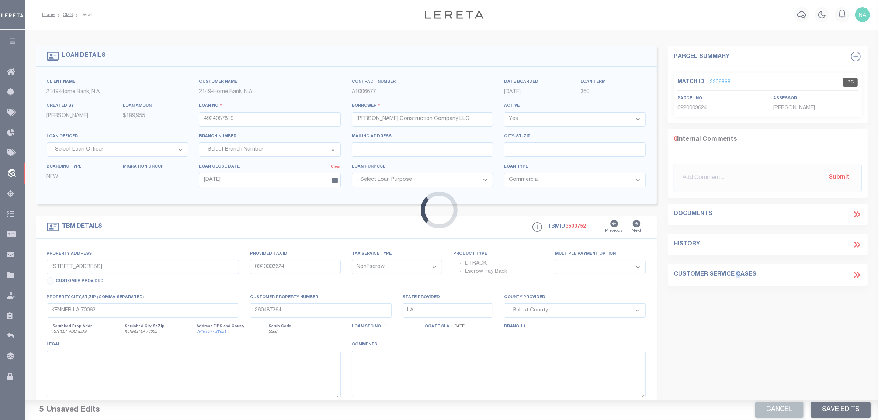
select select "9193"
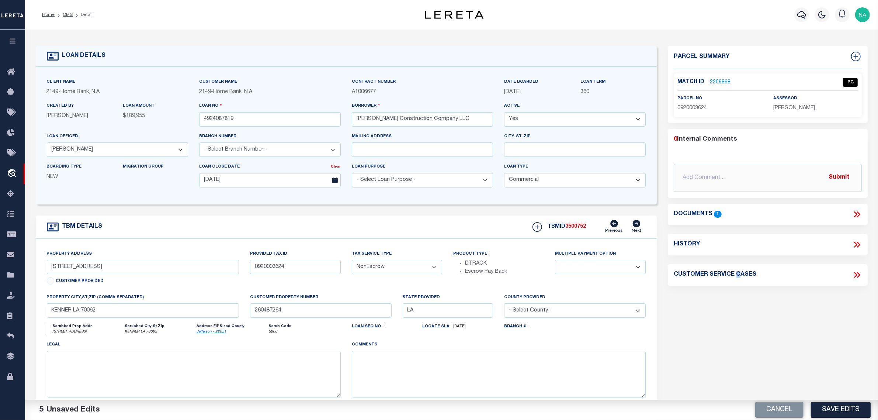
type input "[STREET_ADDRESS][PERSON_NAME]"
select select
type input "SLIDELL LA 70460-6815"
select select
click at [726, 82] on link "2222480" at bounding box center [720, 83] width 21 height 8
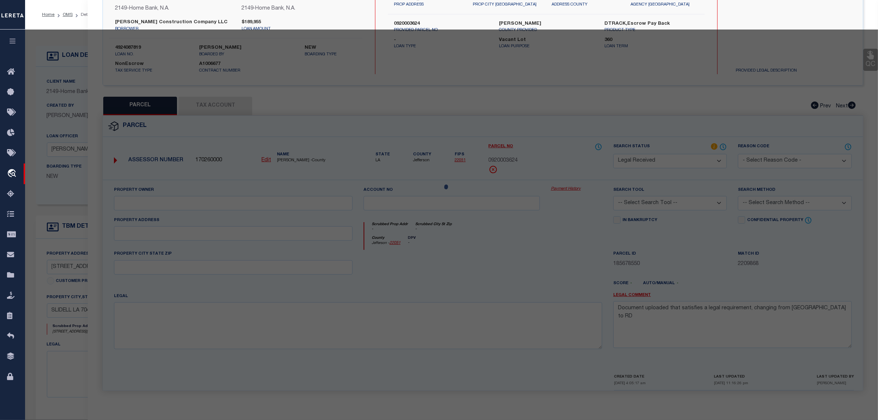
select select "AS"
checkbox input "false"
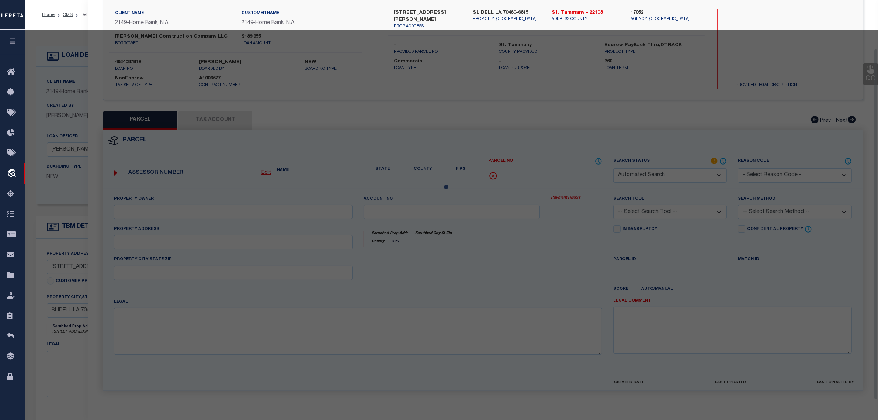
select select "RD"
type input "CRS PROPERTIES LLC"
select select "ATL"
select select "ADD"
type input "[STREET_ADDRESS][PERSON_NAME]"
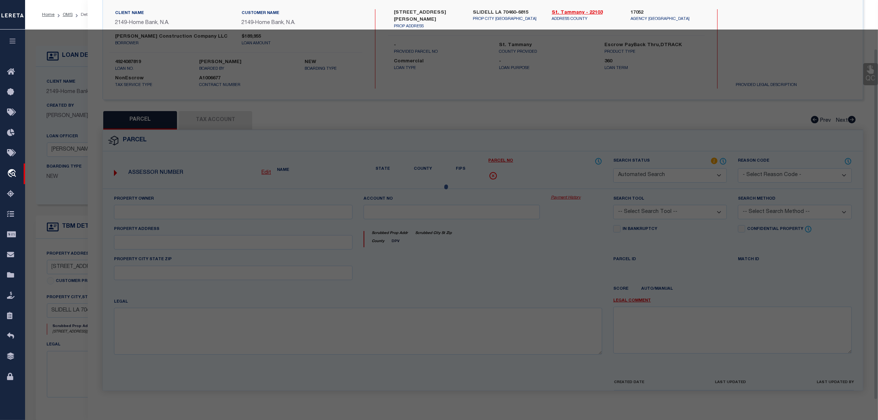
checkbox input "false"
type input "SLIDELL, LA 70460"
type textarea "LOT 5 SQ 18 SLIDELL MANOR SUB CB 1064 657 INST NO"
type textarea "Document uploaded that satisfies a legal requirement, changing from [GEOGRAPHIC…"
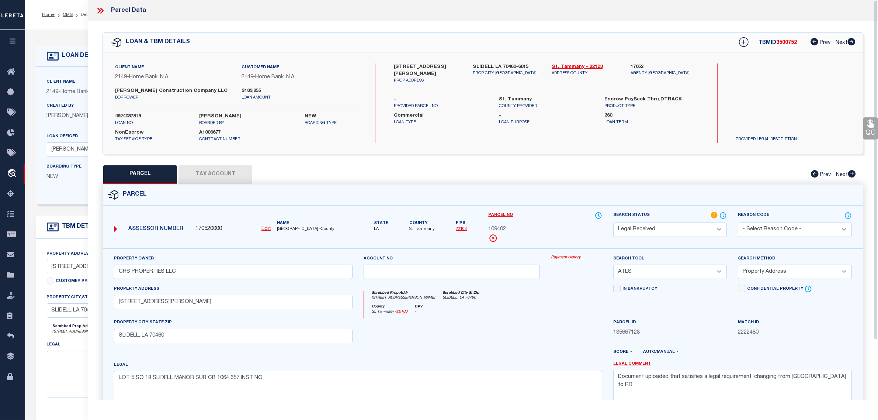
click at [100, 9] on icon at bounding box center [101, 11] width 10 height 10
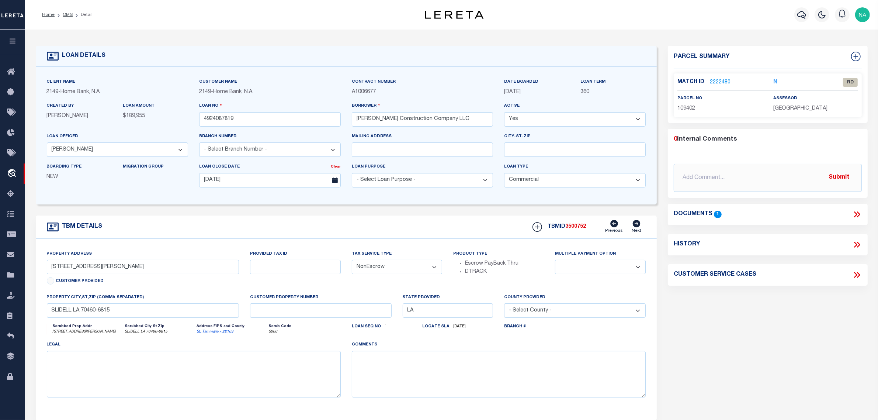
click at [716, 80] on link "2222480" at bounding box center [720, 83] width 21 height 8
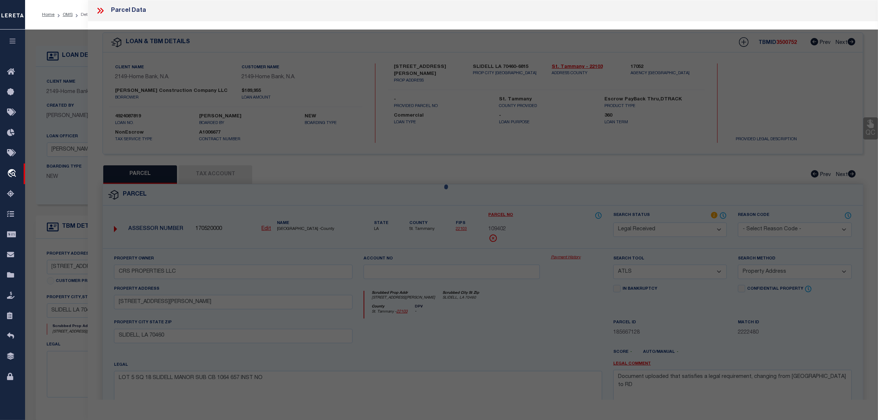
select select "AS"
select select
checkbox input "false"
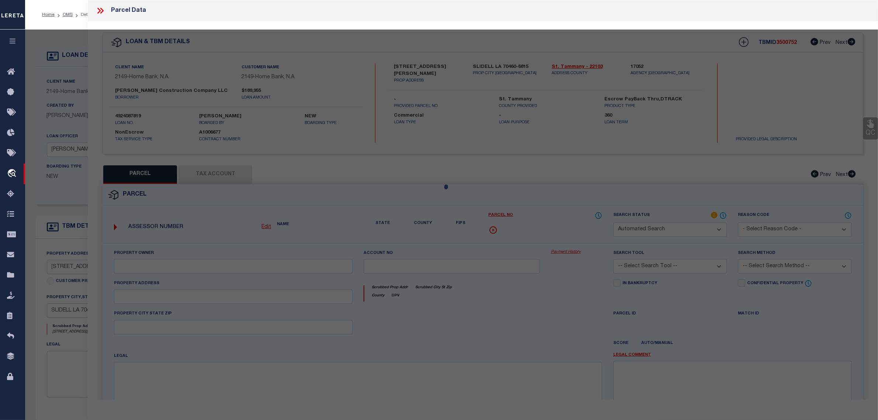
select select "RD"
type input "CRS PROPERTIES LLC"
select select "ATL"
select select "ADD"
type input "[STREET_ADDRESS][PERSON_NAME]"
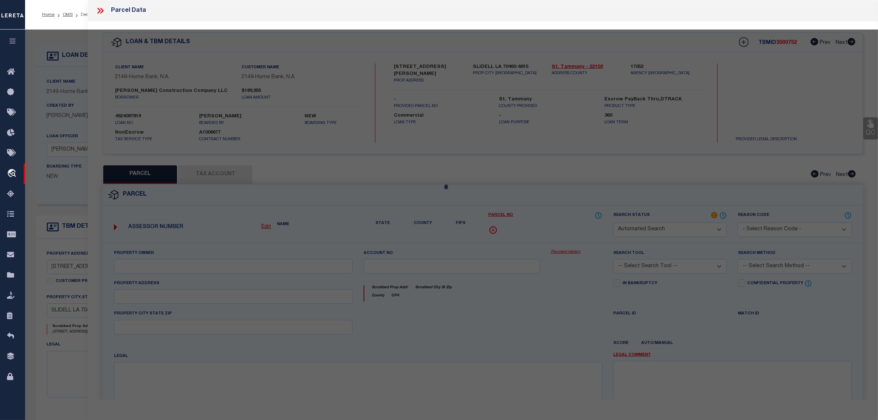
checkbox input "false"
type input "SLIDELL, LA 70460"
type textarea "LOT 5 SQ 18 SLIDELL MANOR SUB CB 1064 657 INST NO"
type textarea "Document uploaded that satisfies a legal requirement, changing from [GEOGRAPHIC…"
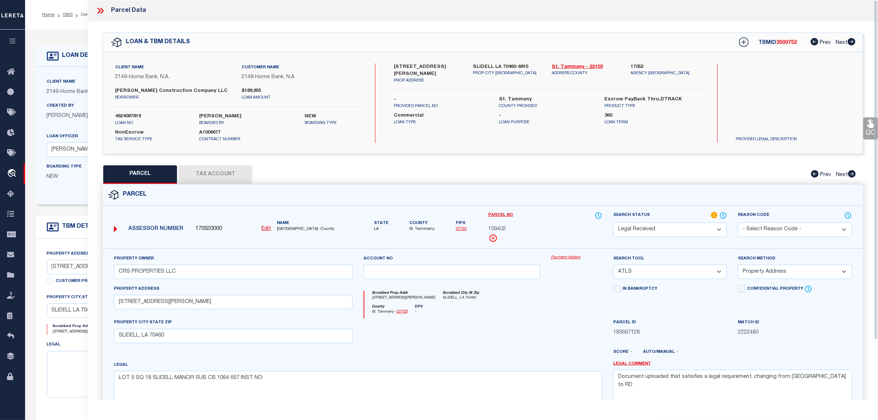
click at [101, 10] on icon at bounding box center [101, 11] width 10 height 10
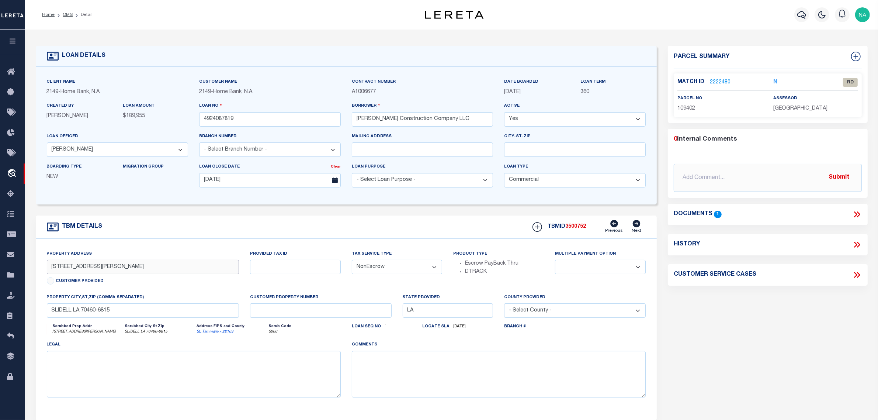
drag, startPoint x: 124, startPoint y: 266, endPoint x: 46, endPoint y: 264, distance: 77.9
click at [47, 264] on input "[STREET_ADDRESS][PERSON_NAME]" at bounding box center [143, 267] width 192 height 14
click at [129, 271] on input "[STREET_ADDRESS][PERSON_NAME]" at bounding box center [143, 267] width 192 height 14
drag, startPoint x: 123, startPoint y: 269, endPoint x: 17, endPoint y: 273, distance: 106.3
click at [17, 273] on div "Home OMS Detail" at bounding box center [439, 280] width 878 height 561
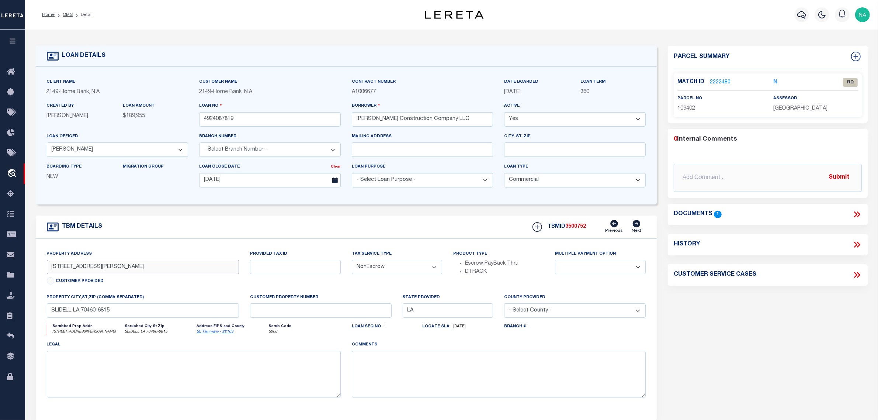
click at [148, 272] on input "[STREET_ADDRESS][PERSON_NAME]" at bounding box center [143, 267] width 192 height 14
drag, startPoint x: 125, startPoint y: 269, endPoint x: 46, endPoint y: 269, distance: 78.6
click at [46, 269] on div "Property Address [STREET_ADDRESS][PERSON_NAME] Customer Provided" at bounding box center [142, 272] width 203 height 44
click at [718, 80] on link "2222480" at bounding box center [720, 83] width 21 height 8
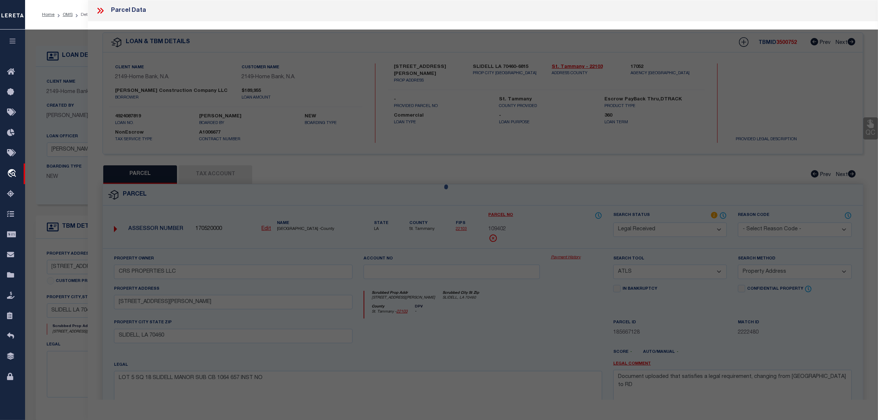
select select "AS"
select select
checkbox input "false"
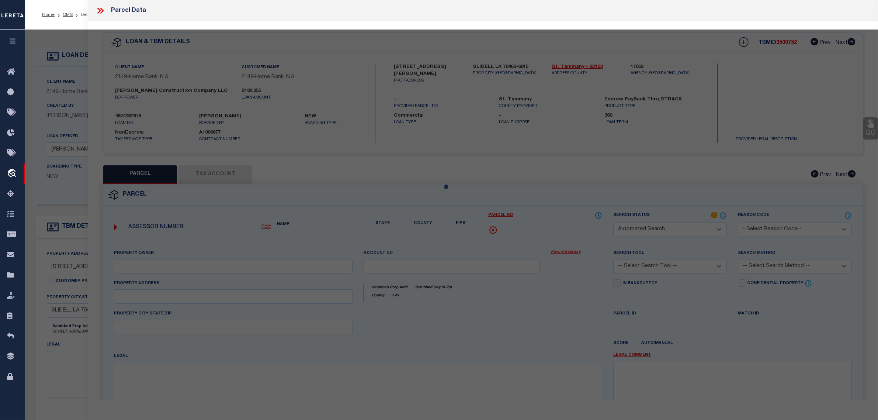
select select "RD"
type input "CRS PROPERTIES LLC"
select select "ATL"
select select "ADD"
type input "[STREET_ADDRESS][PERSON_NAME]"
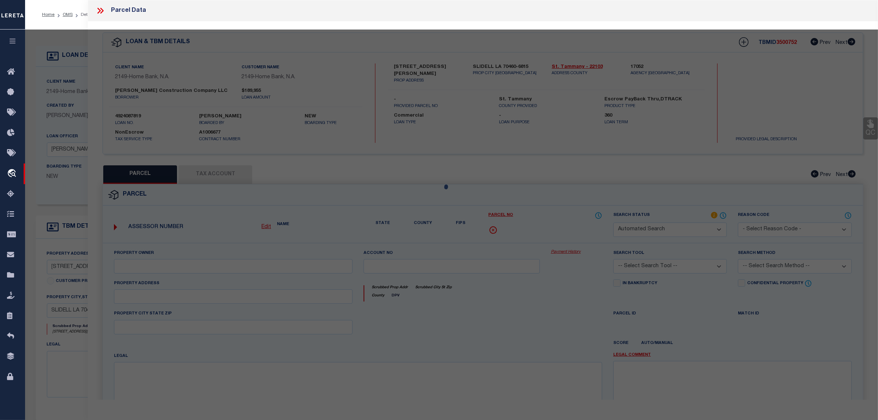
checkbox input "false"
type input "SLIDELL, LA 70460"
type textarea "LOT 5 SQ 18 SLIDELL MANOR SUB CB 1064 657 INST NO"
type textarea "Document uploaded that satisfies a legal requirement, changing from [GEOGRAPHIC…"
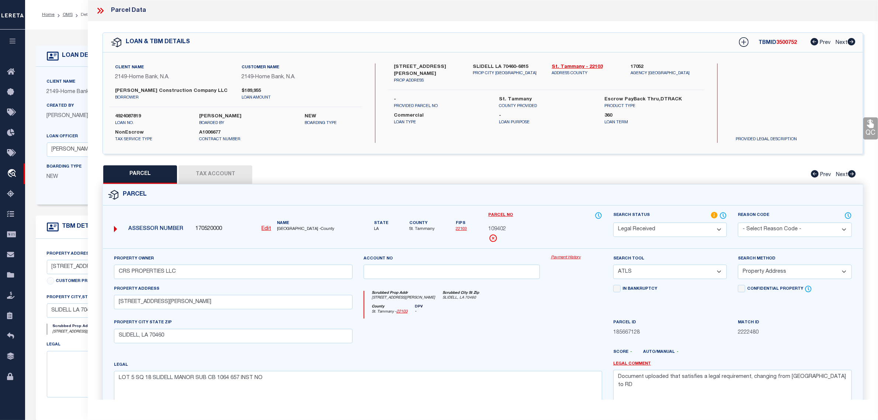
click at [209, 173] on button "Tax Account" at bounding box center [216, 174] width 74 height 18
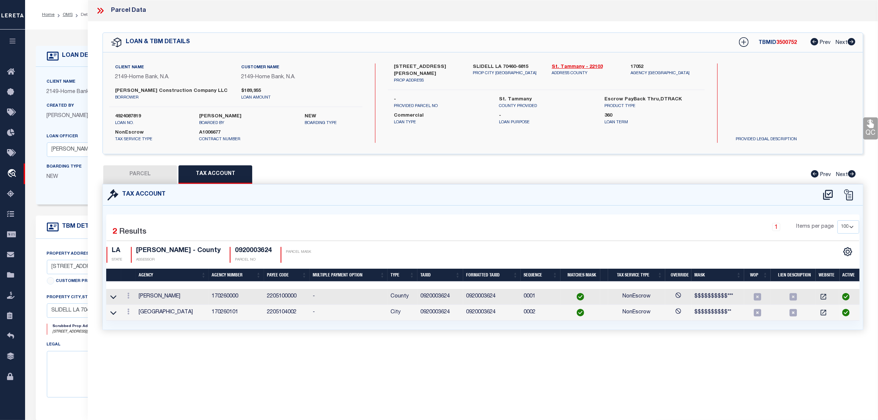
select select "100"
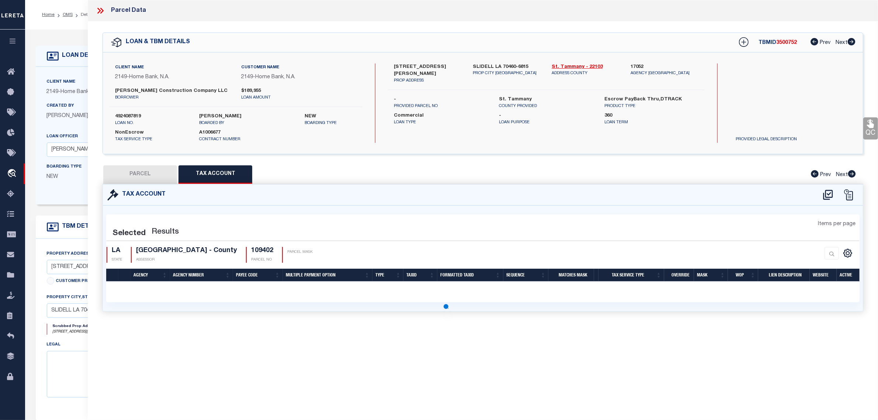
select select "100"
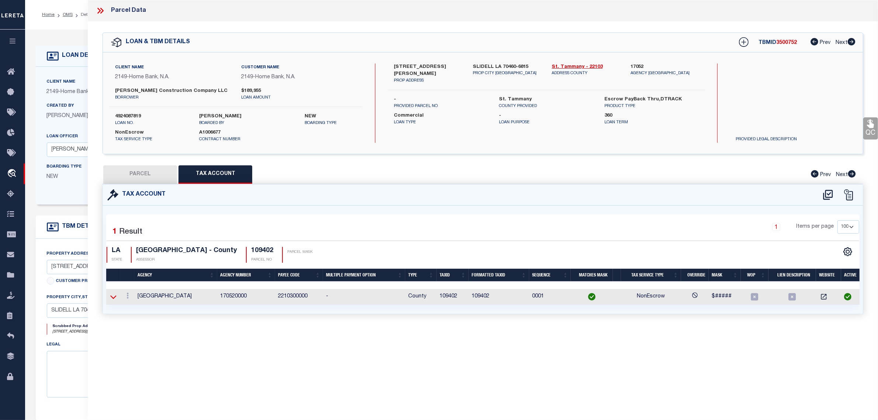
click at [115, 295] on icon at bounding box center [113, 297] width 6 height 8
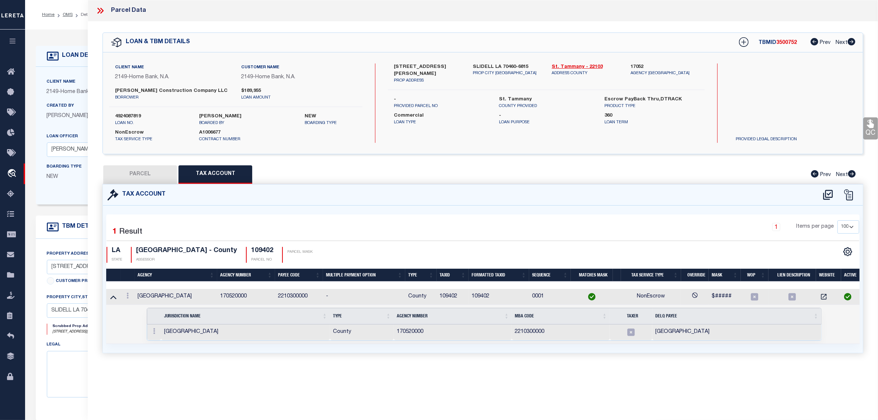
click at [144, 175] on button "PARCEL" at bounding box center [140, 174] width 74 height 18
select select "AS"
select select
checkbox input "false"
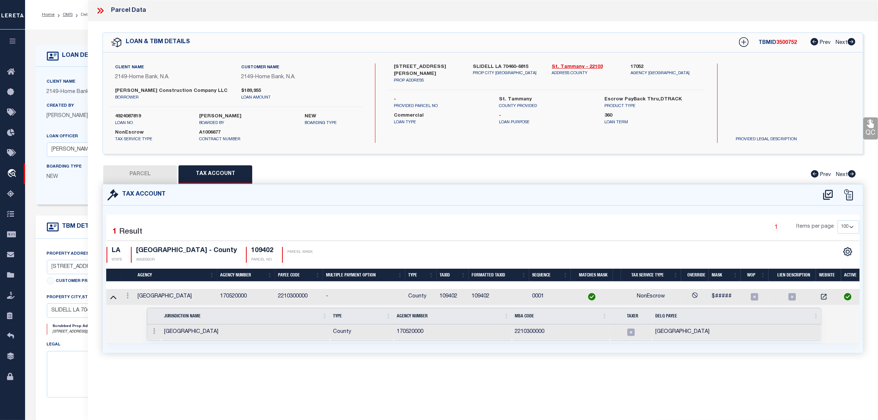
checkbox input "false"
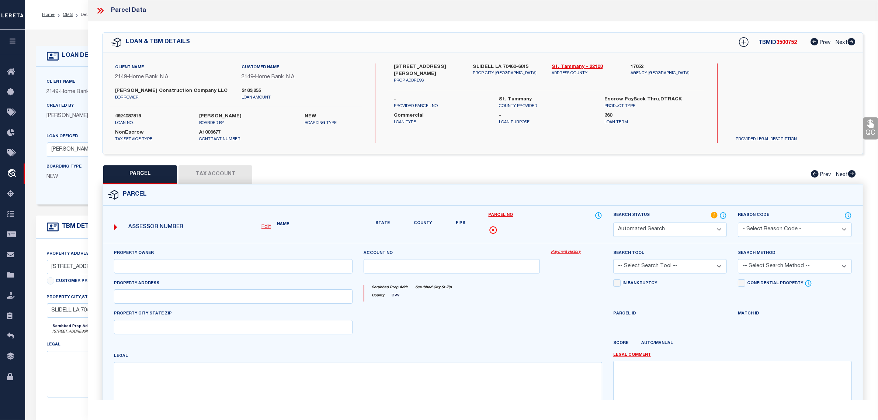
select select "RD"
type input "CRS PROPERTIES LLC"
select select "ATL"
select select "ADD"
type input "[STREET_ADDRESS][PERSON_NAME]"
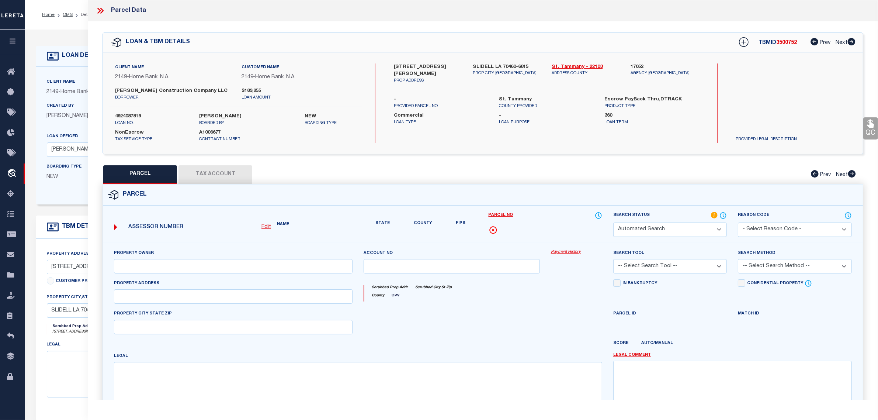
checkbox input "false"
type input "SLIDELL, LA 70460"
type textarea "LOT 5 SQ 18 SLIDELL MANOR SUB CB 1064 657 INST NO"
type textarea "Document uploaded that satisfies a legal requirement, changing from [GEOGRAPHIC…"
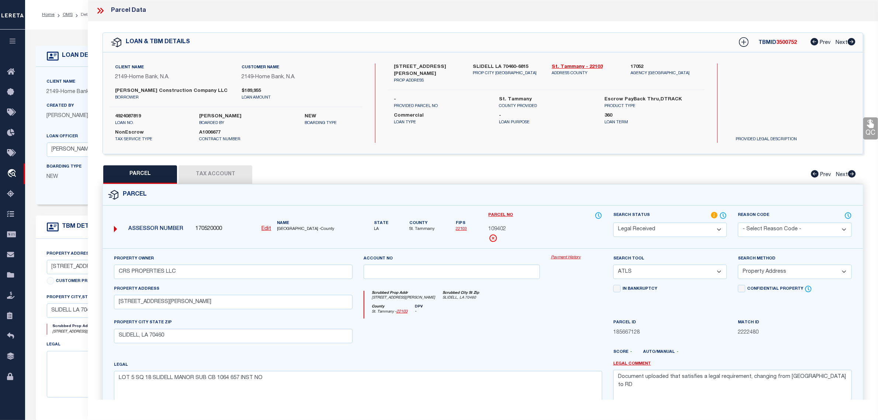
click at [677, 228] on select "Automated Search Bad Parcel Complete Duplicate Parcel High Dollar Reporting In …" at bounding box center [670, 229] width 114 height 14
select select "PC"
click at [613, 222] on select "Automated Search Bad Parcel Complete Duplicate Parcel High Dollar Reporting In …" at bounding box center [670, 229] width 114 height 14
click at [626, 272] on select "-- Select Search Tool -- 3rd Party Website Agency File Agency Website ATLS CNV-…" at bounding box center [670, 271] width 114 height 14
select select "AGW"
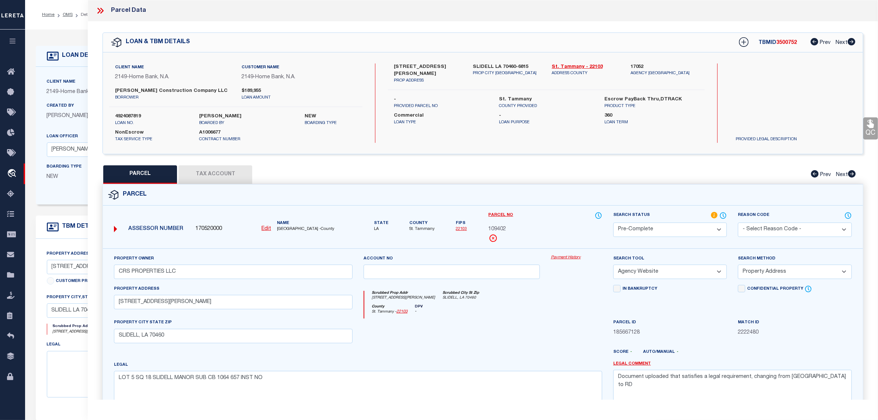
click at [613, 265] on select "-- Select Search Tool -- 3rd Party Website Agency File Agency Website ATLS CNV-…" at bounding box center [670, 271] width 114 height 14
click at [788, 274] on select "-- Select Search Method -- Property Address Legal Liability Info Provided" at bounding box center [795, 271] width 114 height 14
select select "LEG"
click at [738, 265] on select "-- Select Search Method -- Property Address Legal Liability Info Provided" at bounding box center [795, 271] width 114 height 14
drag, startPoint x: 820, startPoint y: 376, endPoint x: 465, endPoint y: 344, distance: 356.7
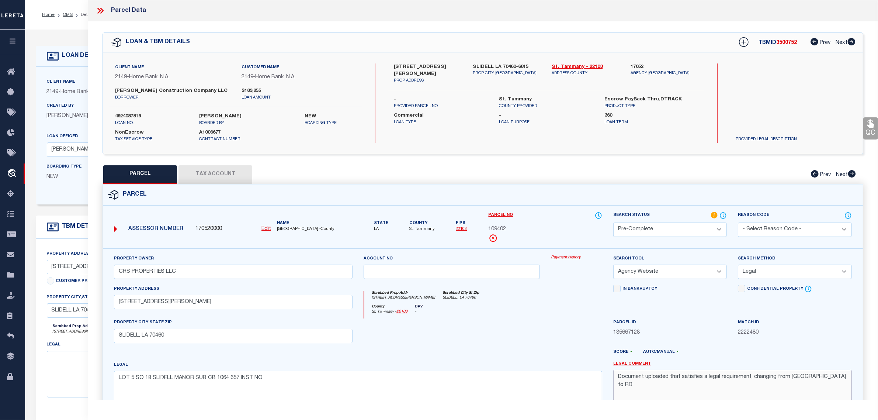
click at [465, 344] on div "Property Owner CRS PROPERTIES LLC Account no Payment History Search Tool -- Sel…" at bounding box center [482, 339] width 749 height 169
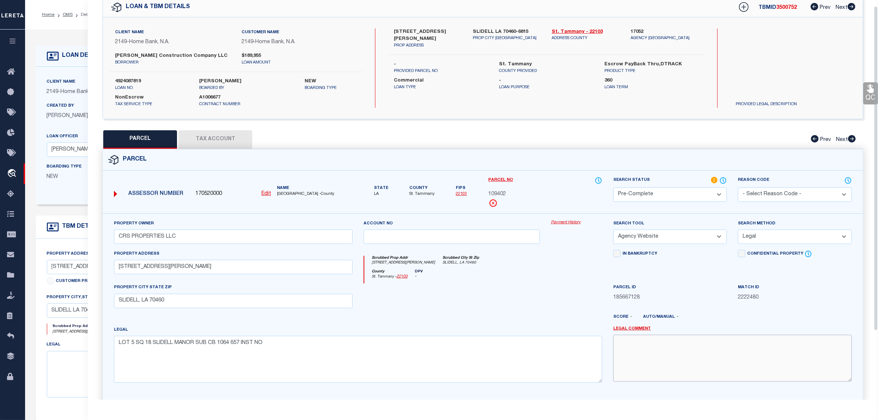
scroll to position [92, 0]
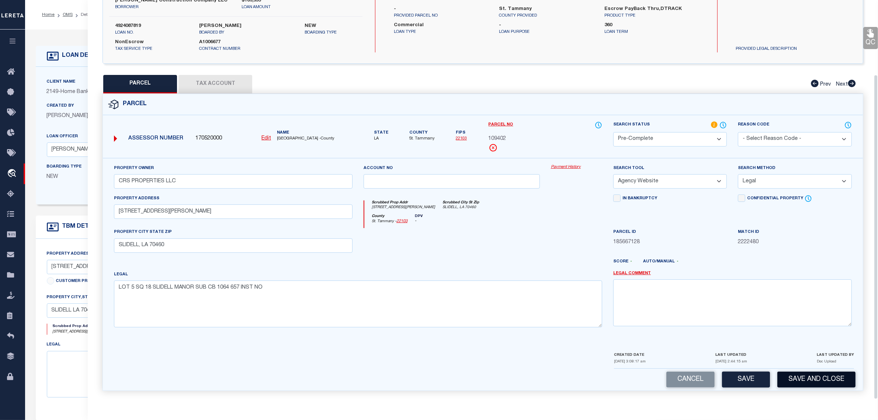
click at [820, 383] on button "Save and Close" at bounding box center [817, 379] width 78 height 16
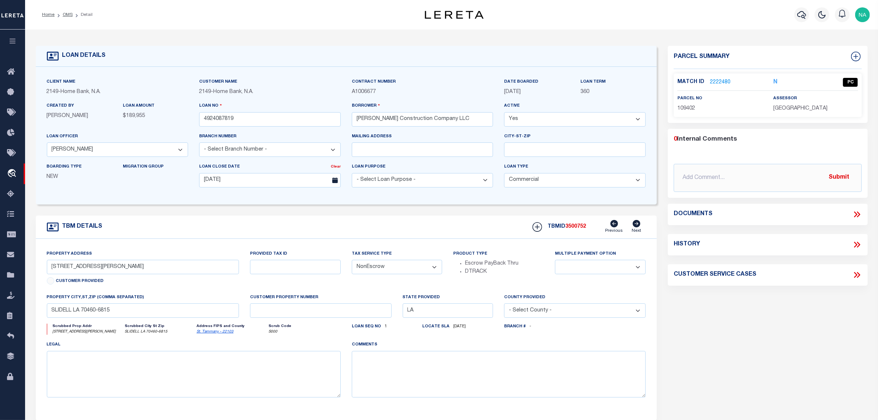
select select "9193"
select select
click at [226, 118] on input "4924087819" at bounding box center [270, 119] width 142 height 14
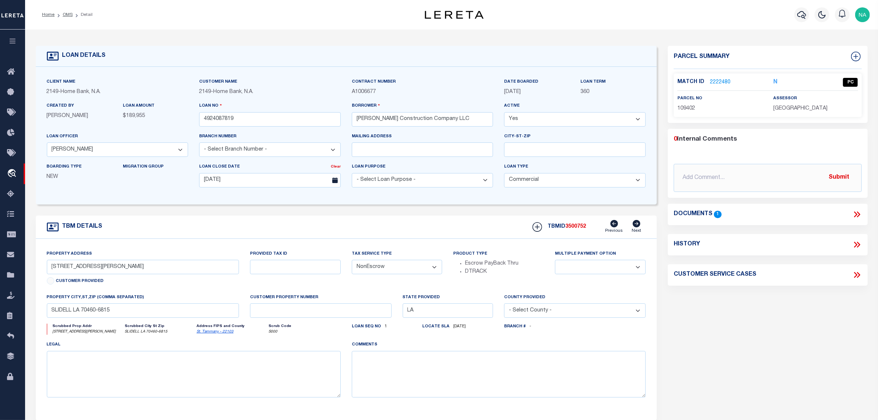
click at [569, 229] on span "3500752" at bounding box center [575, 226] width 21 height 5
copy span "3500752"
click at [801, 111] on span "[GEOGRAPHIC_DATA]" at bounding box center [801, 108] width 54 height 5
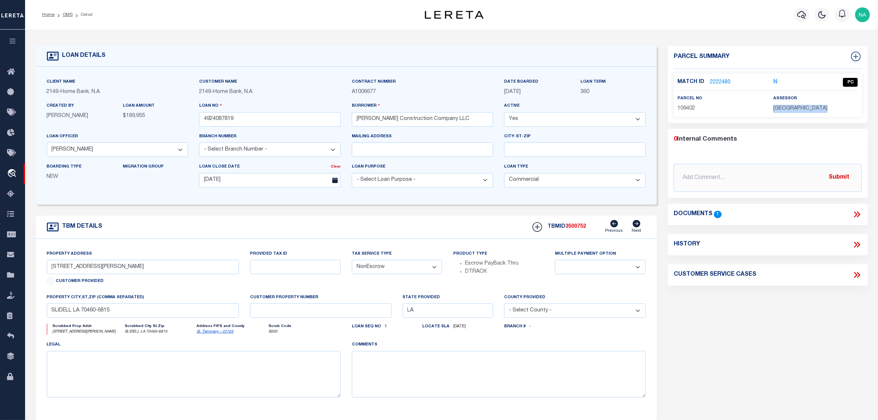
click at [801, 111] on span "[GEOGRAPHIC_DATA]" at bounding box center [801, 108] width 54 height 5
copy div "[GEOGRAPHIC_DATA]"
click at [687, 108] on span "109402" at bounding box center [687, 108] width 18 height 5
copy span "109402"
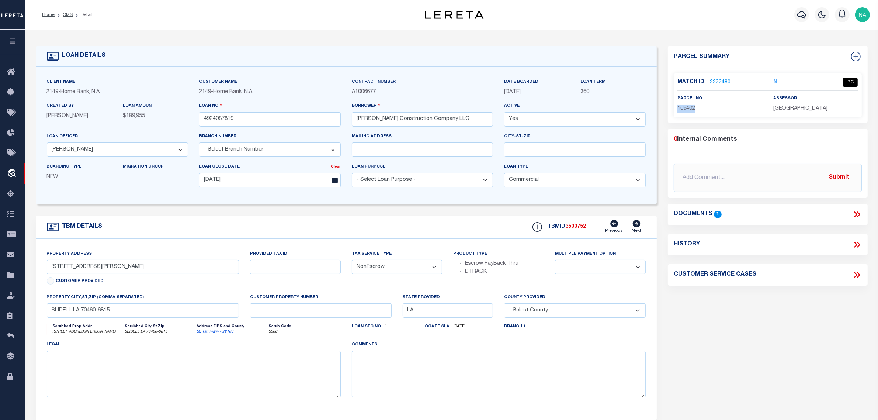
drag, startPoint x: 764, startPoint y: 336, endPoint x: 329, endPoint y: 118, distance: 486.5
click at [764, 336] on div "Parcel Summary Match ID 2222480 N parcel no 109402 assessor 0 1" at bounding box center [768, 247] width 211 height 403
click at [67, 13] on link "OMS" at bounding box center [68, 15] width 10 height 4
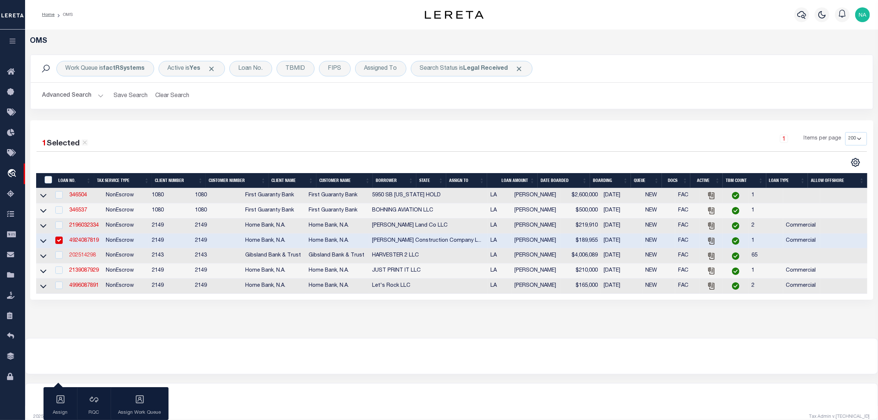
click at [85, 258] on link "202514298" at bounding box center [82, 255] width 27 height 5
checkbox input "true"
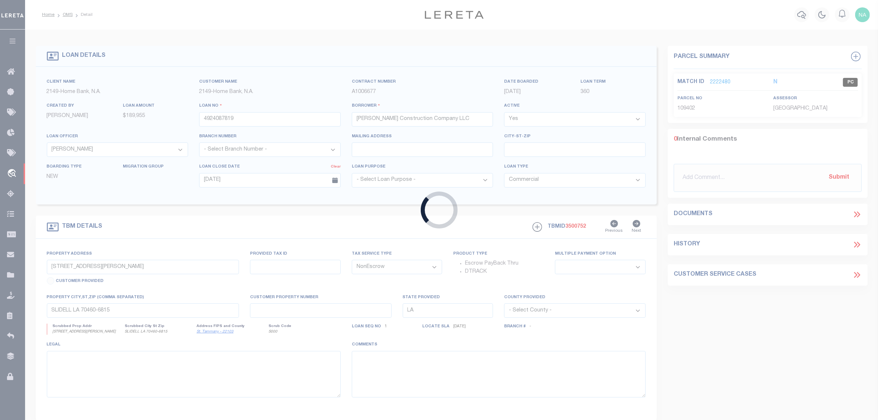
type input "202514298"
type input "HARVESTER 2 LLC"
select select
select select "100"
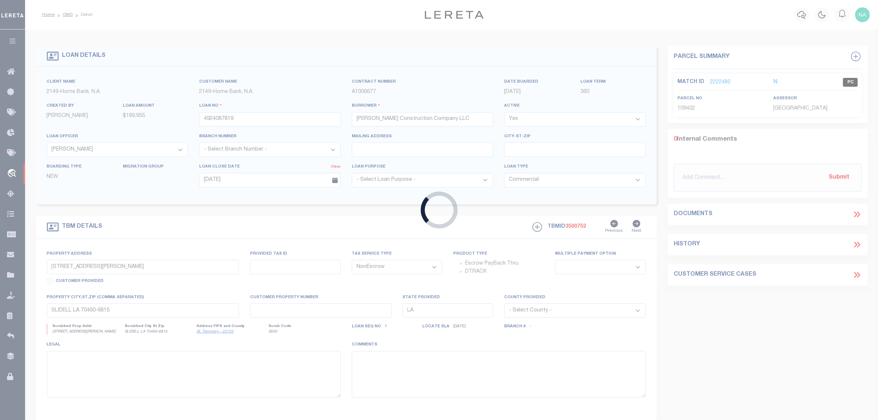
select select
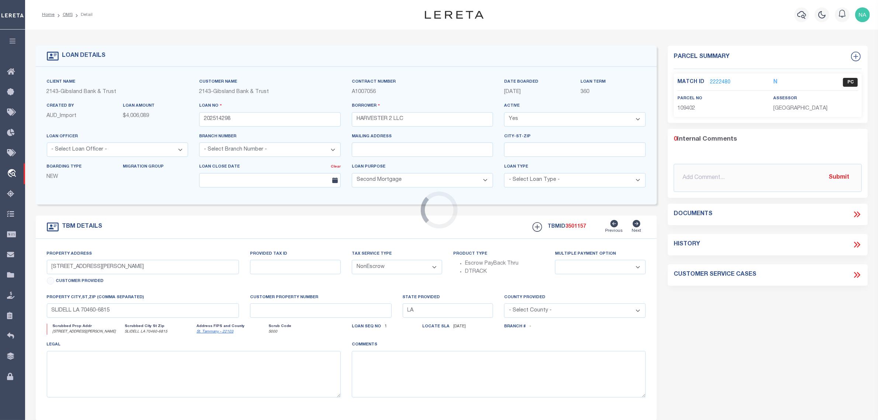
type input "[STREET_ADDRESS] (JR)"
type input "60557"
select select
type input "MONROE LA 71203"
select select
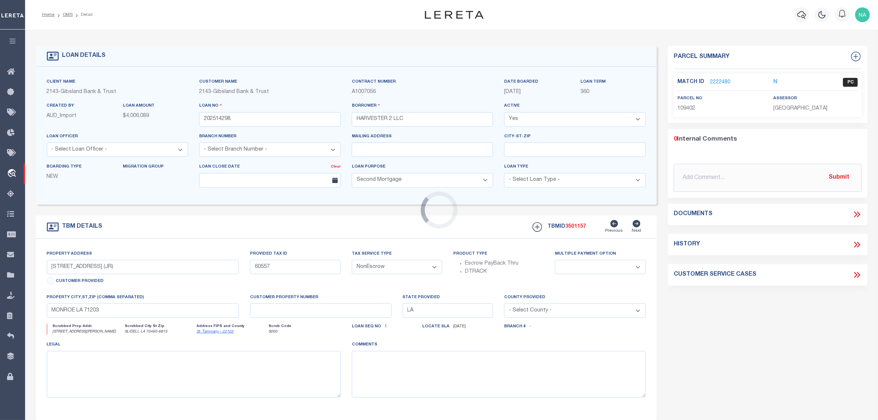
select select "3332"
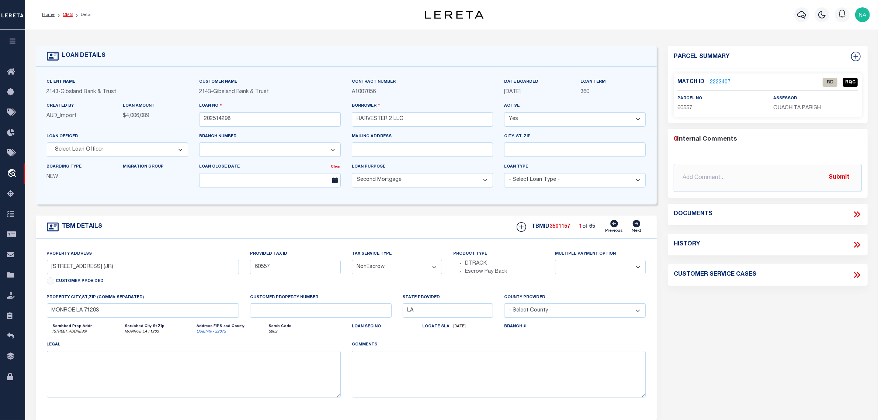
click at [66, 15] on link "OMS" at bounding box center [68, 15] width 10 height 4
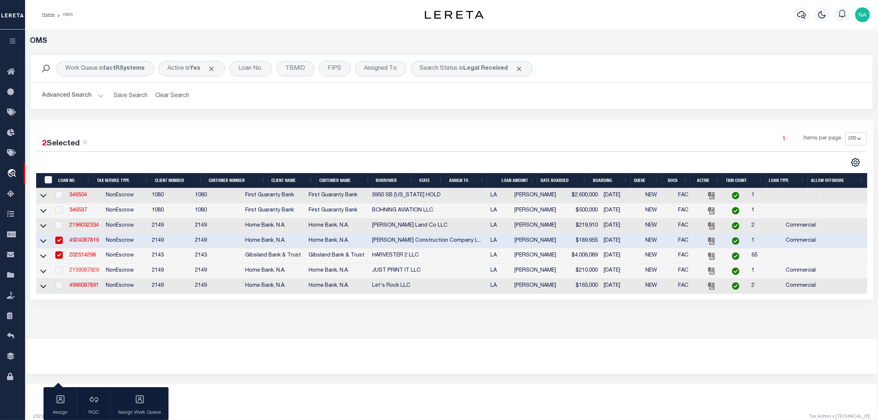
click at [80, 273] on link "2139087929" at bounding box center [84, 270] width 30 height 5
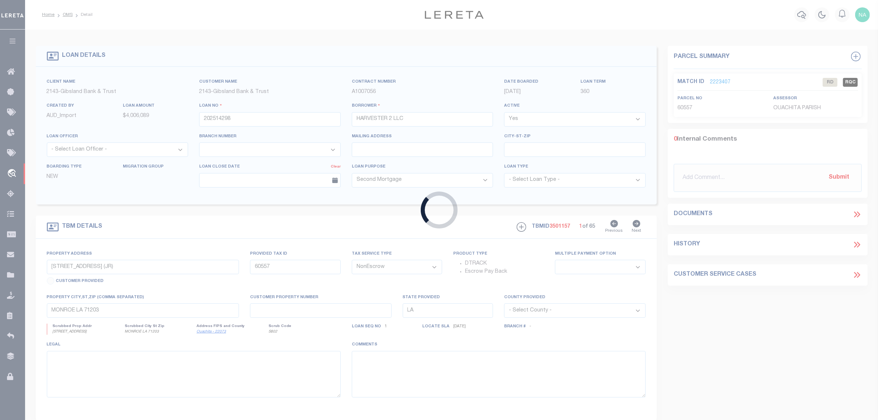
type input "2139087929"
type input "JUST PRINT IT LLC"
select select
type input "[DATE]"
select select
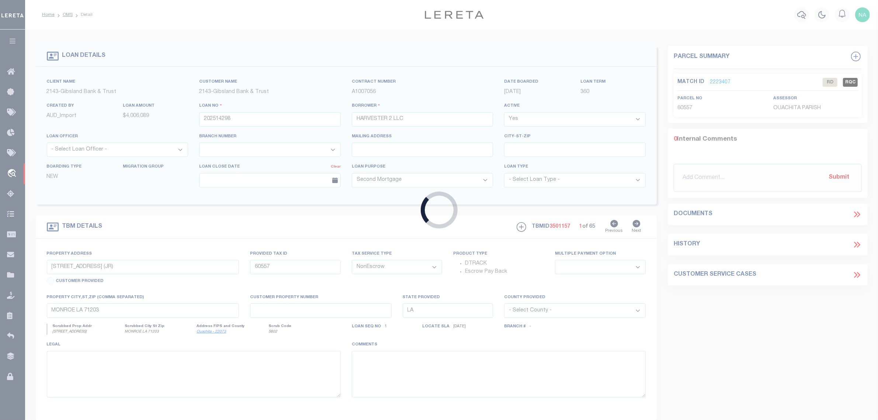
select select "20"
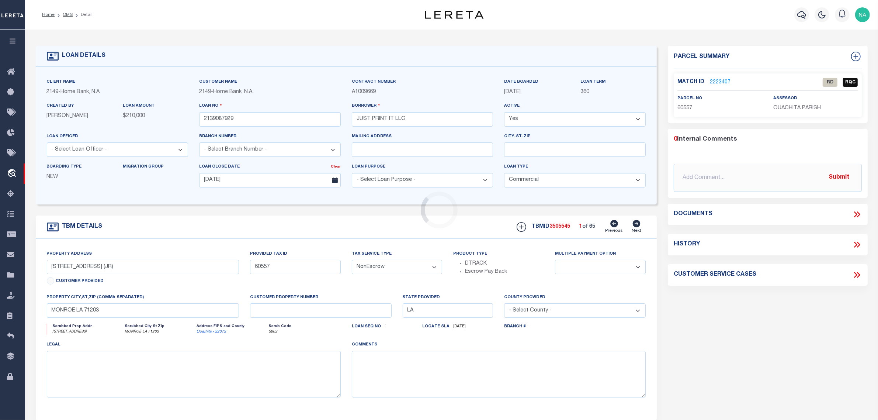
type input "103 ACADIAN DR"
select select
type input "LAFAYETTE LA 70503-3210"
select select
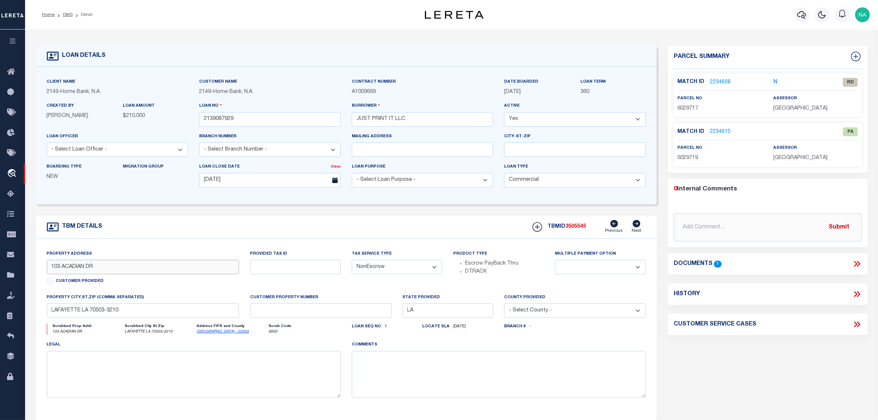
drag, startPoint x: 127, startPoint y: 270, endPoint x: 35, endPoint y: 271, distance: 91.9
click at [36, 271] on div "Property Address [STREET_ADDRESS] Customer Provided Provided Tax ID Tax Service…" at bounding box center [347, 329] width 622 height 181
click at [113, 270] on input "103 ACADIAN DR" at bounding box center [143, 267] width 192 height 14
drag, startPoint x: 87, startPoint y: 270, endPoint x: 40, endPoint y: 266, distance: 47.0
click at [40, 266] on div "Property Address [STREET_ADDRESS] Customer Provided Provided Tax ID Tax Service…" at bounding box center [347, 329] width 622 height 181
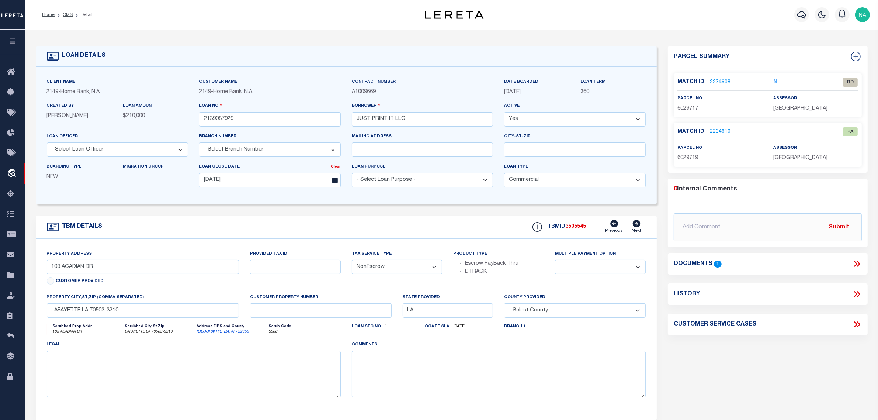
click at [736, 107] on p "6029717" at bounding box center [720, 109] width 85 height 8
click at [719, 82] on link "2234608" at bounding box center [720, 83] width 21 height 8
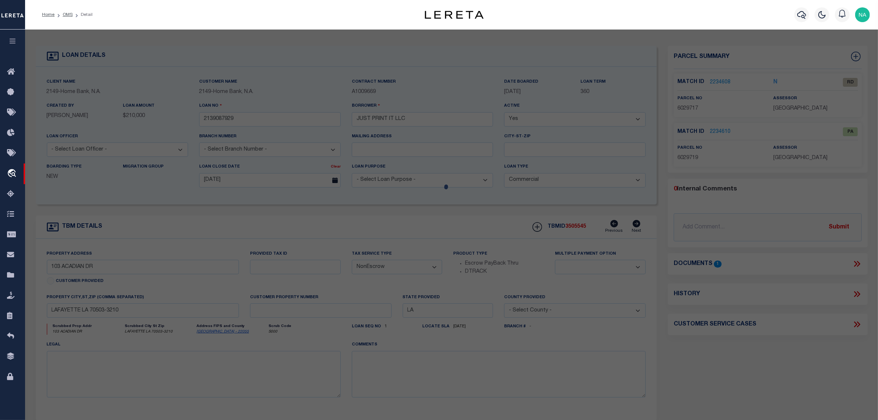
scroll to position [70, 0]
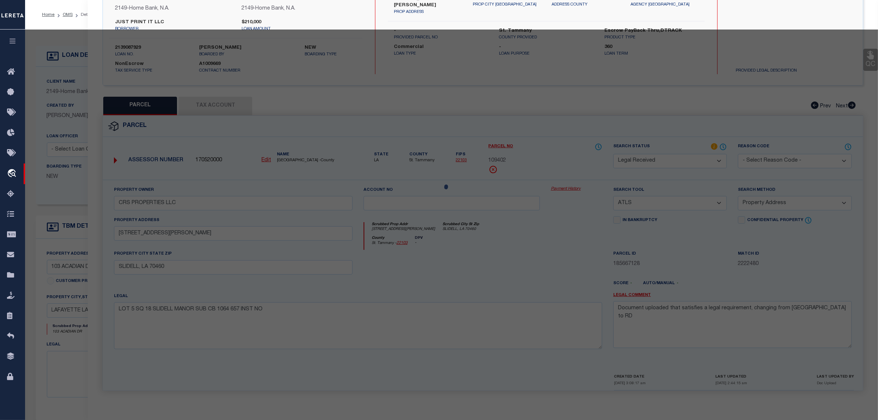
select select "AS"
select select
checkbox input "false"
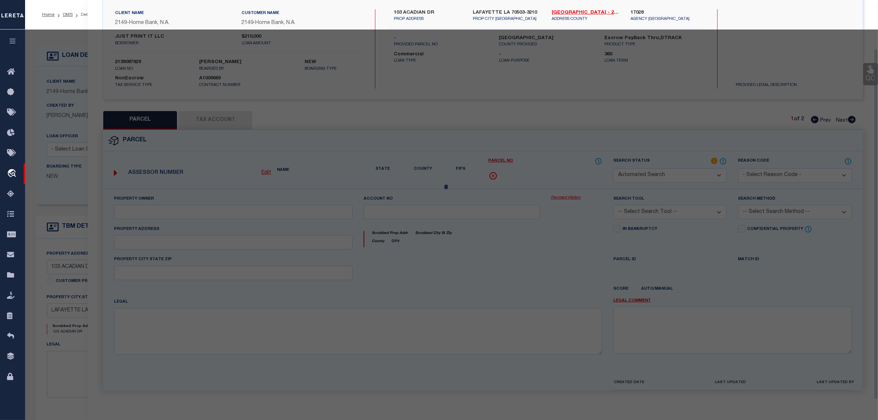
select select "RD"
type input "[PERSON_NAME]"
select select "ATL"
select select "ADD"
type input "103 ACADIAN DR"
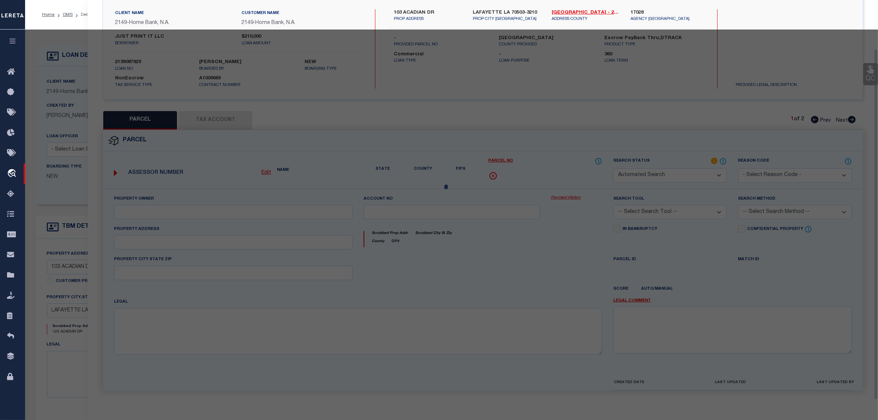
checkbox input "false"
type input "[GEOGRAPHIC_DATA], LA 70503"
type textarea "LOT 4-BLK 2-[PERSON_NAME] HTS (75X146.2X75X146.4)"
type textarea "Document uploaded that satisfies a legal requirement, changing from [GEOGRAPHIC…"
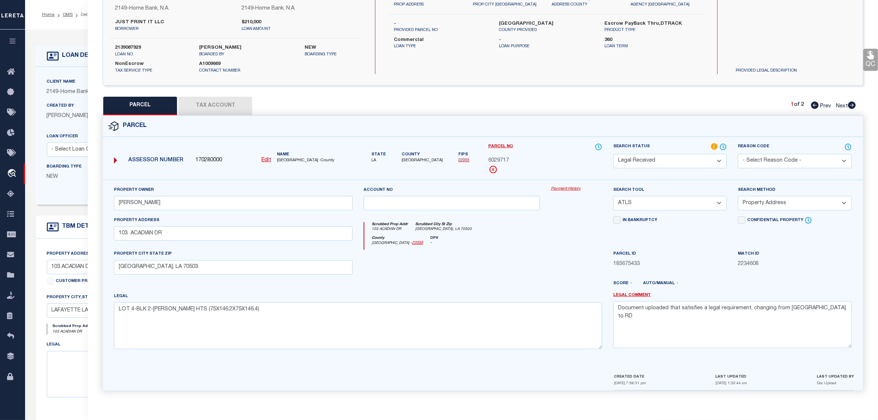
click at [211, 102] on button "Tax Account" at bounding box center [216, 106] width 74 height 18
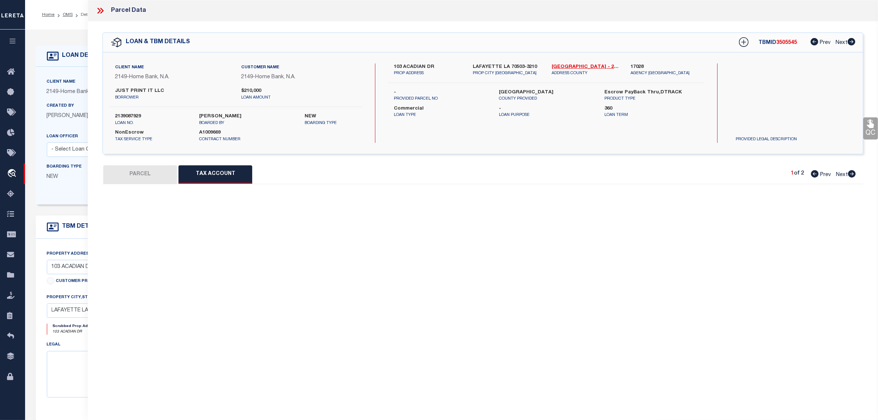
scroll to position [0, 0]
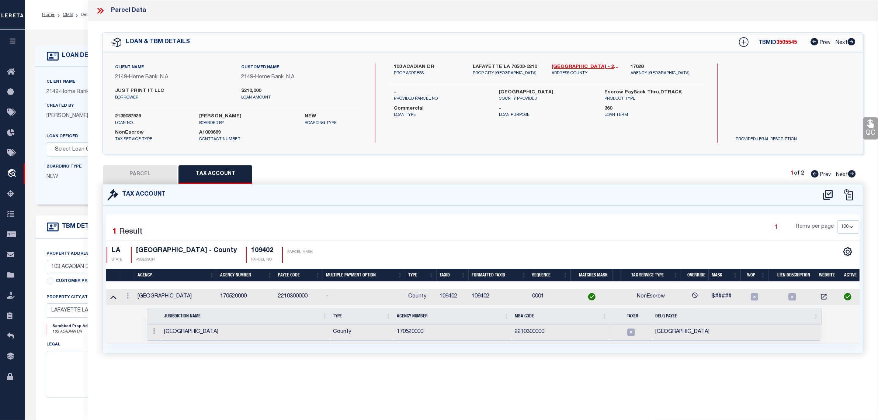
select select "100"
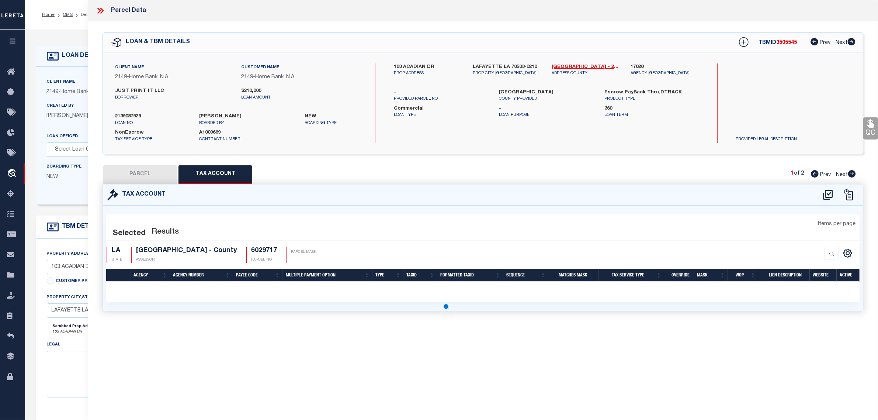
select select "100"
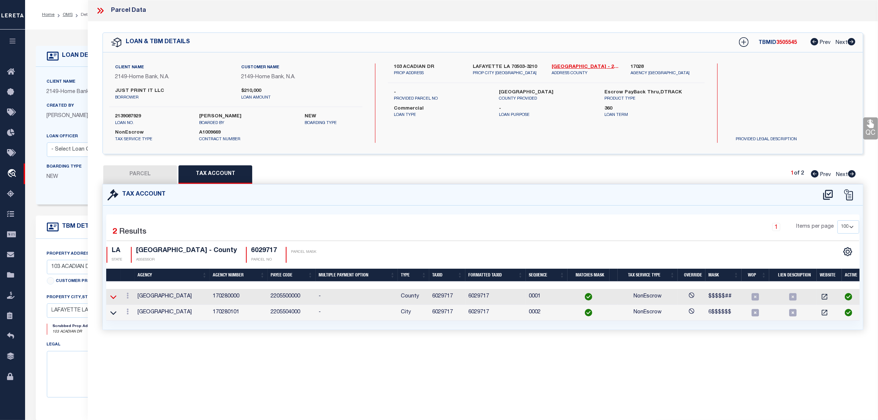
click at [114, 298] on icon at bounding box center [113, 297] width 6 height 8
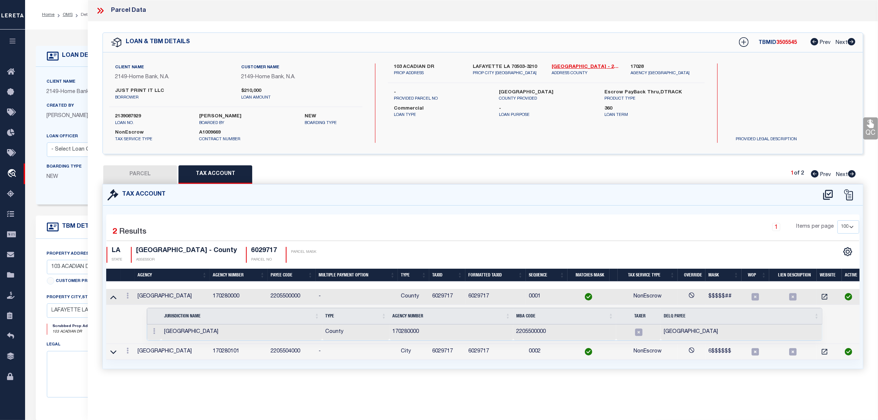
click at [114, 298] on icon at bounding box center [113, 297] width 6 height 8
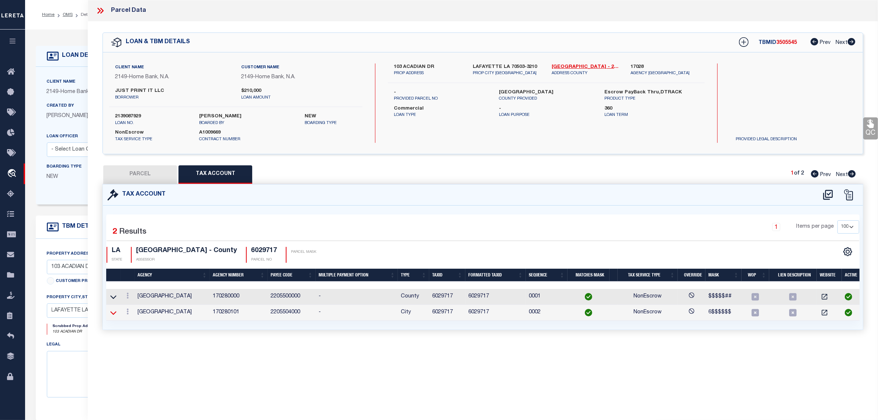
click at [114, 313] on icon at bounding box center [113, 313] width 6 height 8
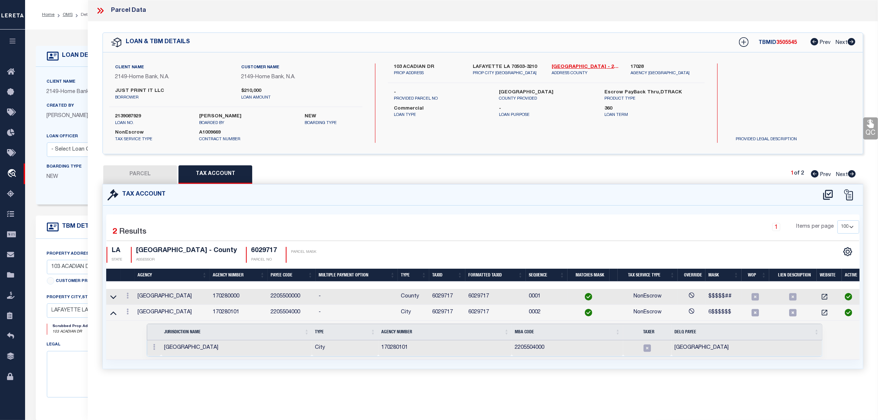
click at [114, 313] on icon at bounding box center [113, 313] width 6 height 4
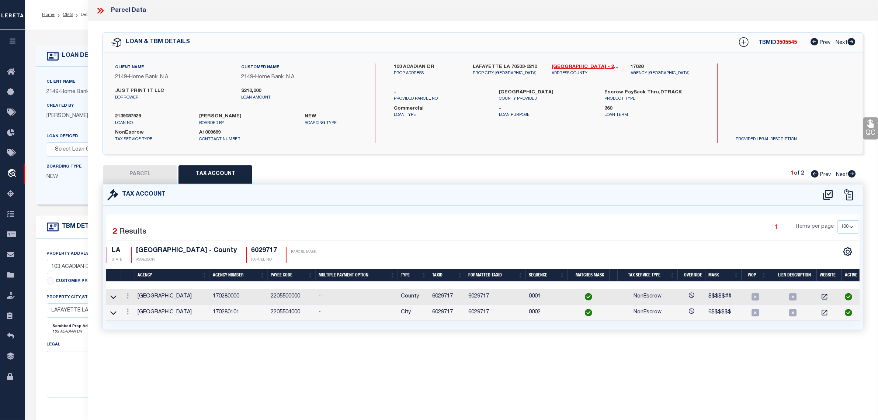
click at [149, 176] on button "PARCEL" at bounding box center [140, 174] width 74 height 18
select select "AS"
select select
checkbox input "false"
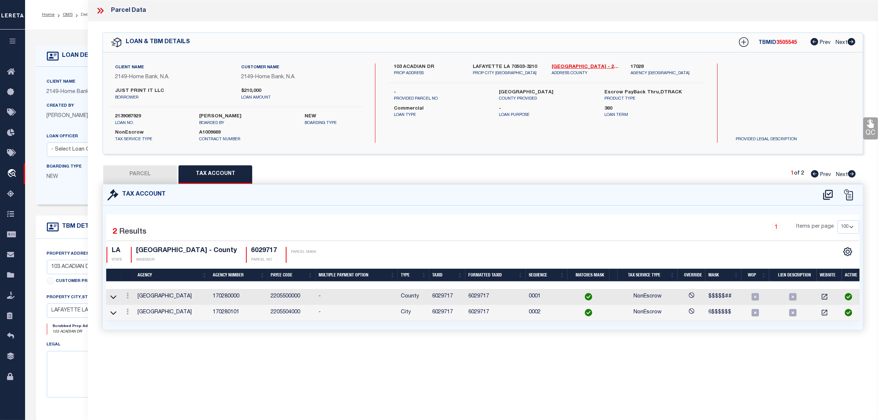
checkbox input "false"
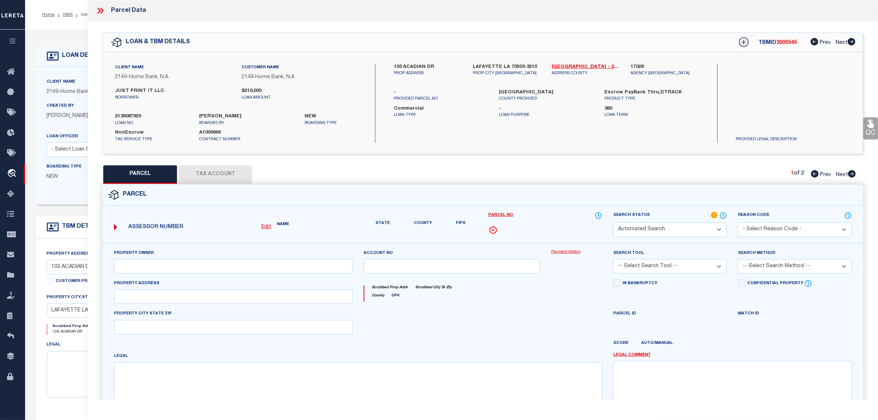
select select "RD"
type input "[PERSON_NAME]"
select select "ATL"
select select "ADD"
type input "103 ACADIAN DR"
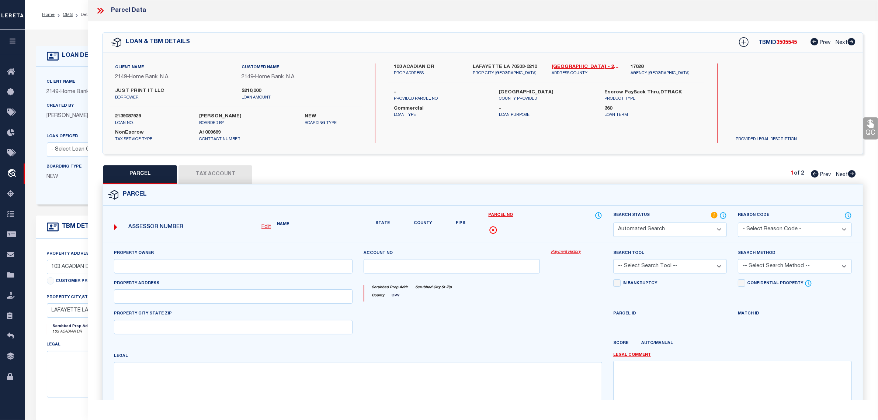
checkbox input "false"
type input "[GEOGRAPHIC_DATA], LA 70503"
type textarea "LOT 4-BLK 2-[PERSON_NAME] HTS (75X146.2X75X146.4)"
type textarea "Document uploaded that satisfies a legal requirement, changing from [GEOGRAPHIC…"
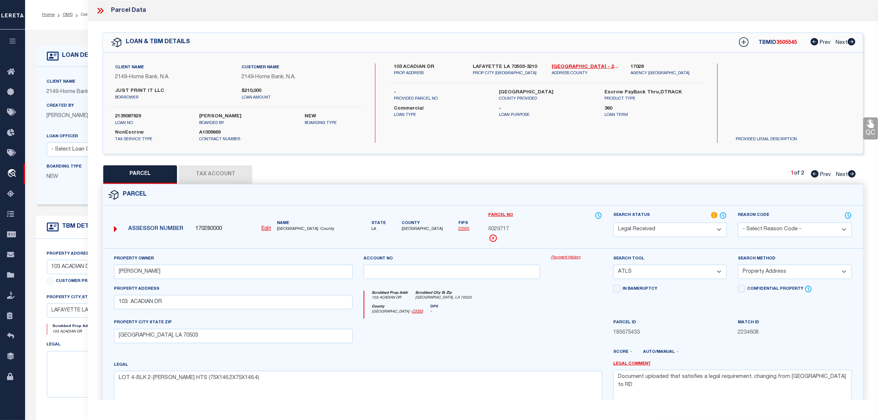
click at [652, 230] on select "Automated Search Bad Parcel Complete Duplicate Parcel High Dollar Reporting In …" at bounding box center [670, 229] width 114 height 14
select select "PC"
click at [613, 222] on select "Automated Search Bad Parcel Complete Duplicate Parcel High Dollar Reporting In …" at bounding box center [670, 229] width 114 height 14
click at [643, 275] on select "-- Select Search Tool -- 3rd Party Website Agency File Agency Website ATLS CNV-…" at bounding box center [670, 271] width 114 height 14
select select "AGW"
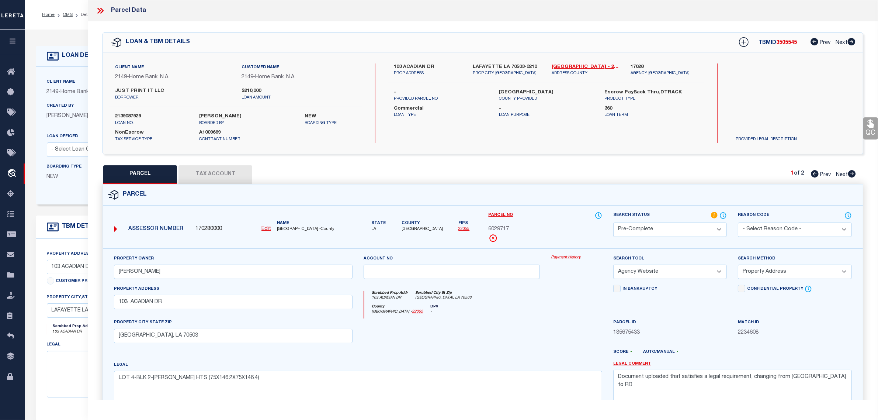
click at [613, 265] on select "-- Select Search Tool -- 3rd Party Website Agency File Agency Website ATLS CNV-…" at bounding box center [670, 271] width 114 height 14
click at [767, 270] on select "-- Select Search Method -- Property Address Legal Liability Info Provided" at bounding box center [795, 271] width 114 height 14
select select "LEG"
click at [738, 265] on select "-- Select Search Method -- Property Address Legal Liability Info Provided" at bounding box center [795, 271] width 114 height 14
drag, startPoint x: 770, startPoint y: 373, endPoint x: 463, endPoint y: 336, distance: 309.1
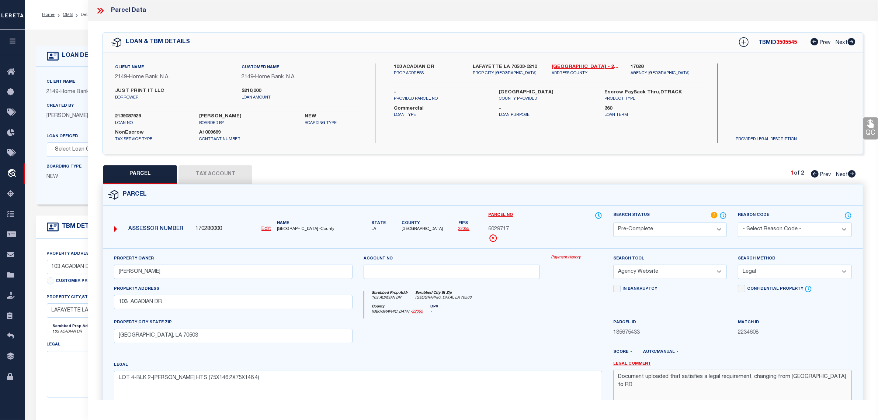
click at [463, 336] on div "Property Owner [PERSON_NAME] Account no Payment History Search Tool -- Select S…" at bounding box center [482, 339] width 749 height 169
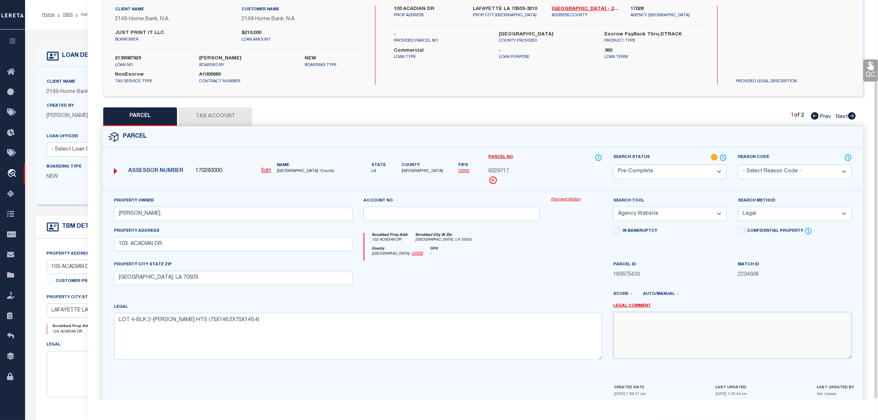
scroll to position [92, 0]
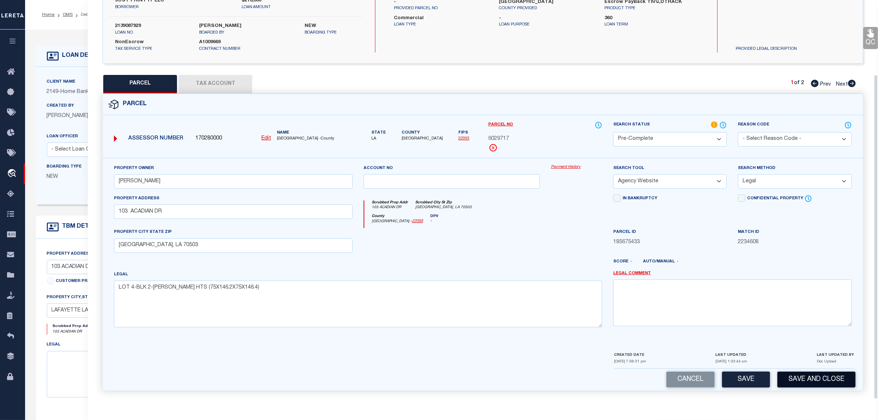
click at [804, 379] on button "Save and Close" at bounding box center [817, 379] width 78 height 16
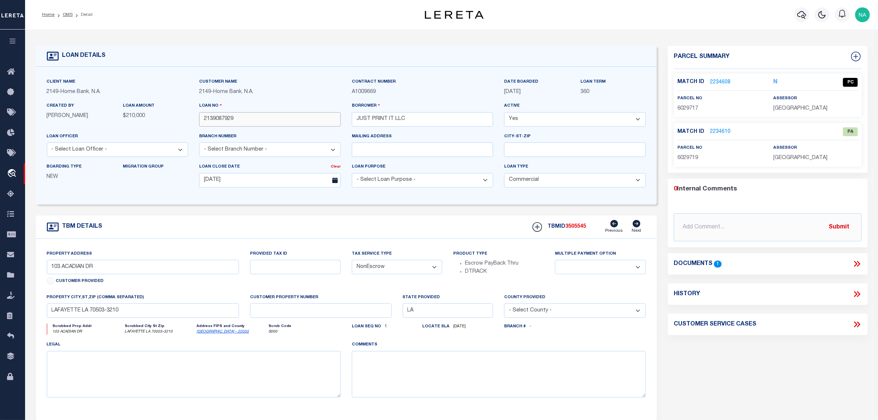
click at [214, 122] on input "2139087929" at bounding box center [270, 119] width 142 height 14
click at [574, 229] on span "3505545" at bounding box center [575, 226] width 21 height 5
copy span "3505545"
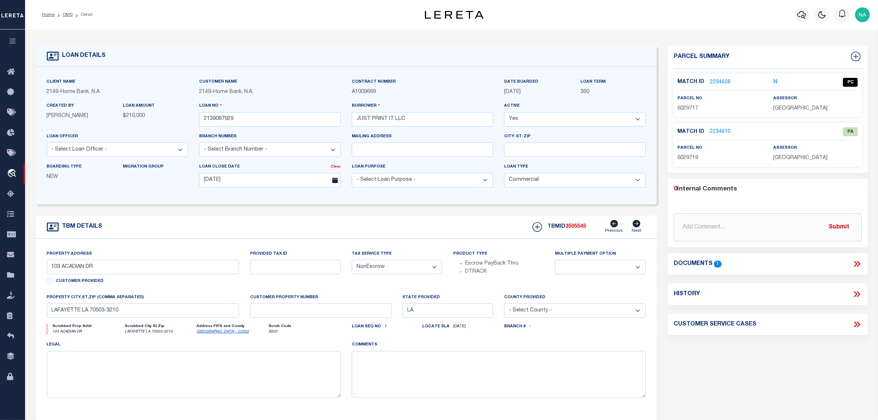
click at [810, 107] on span "[GEOGRAPHIC_DATA]" at bounding box center [801, 108] width 54 height 5
copy div "[GEOGRAPHIC_DATA]"
click at [686, 108] on span "6029717" at bounding box center [688, 108] width 21 height 5
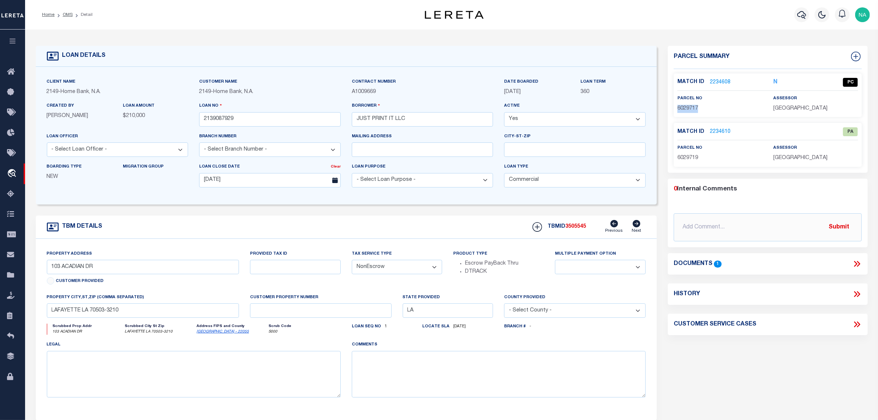
click at [686, 108] on span "6029717" at bounding box center [688, 108] width 21 height 5
copy span "6029717"
drag, startPoint x: 776, startPoint y: 371, endPoint x: 754, endPoint y: 364, distance: 23.2
click at [776, 371] on div "Parcel Summary Match ID 2234608 N parcel no 6029717 assessor 0 1" at bounding box center [768, 247] width 211 height 403
click at [67, 13] on link "OMS" at bounding box center [68, 15] width 10 height 4
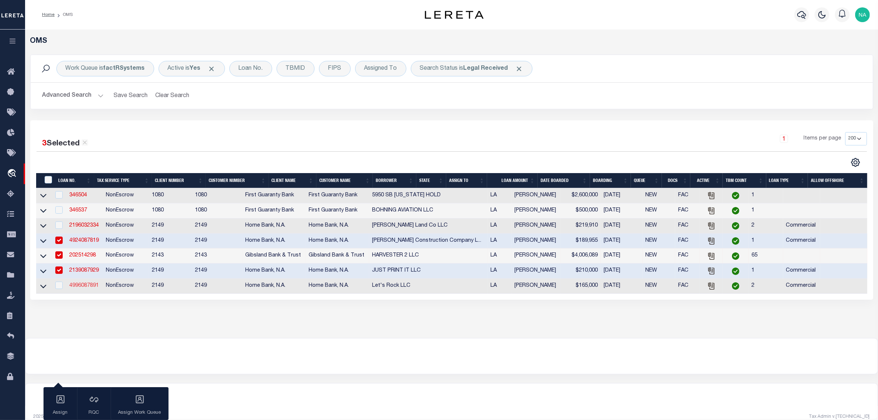
click at [91, 288] on link "4996087891" at bounding box center [84, 285] width 30 height 5
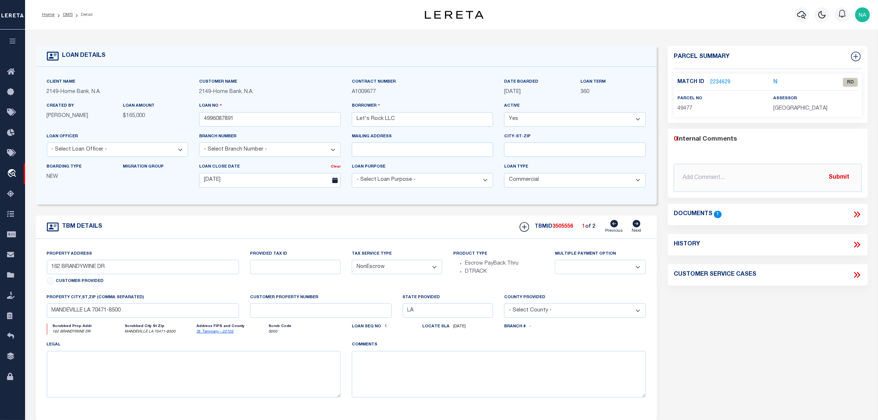
click at [637, 226] on icon at bounding box center [637, 223] width 8 height 7
click at [613, 224] on icon at bounding box center [615, 223] width 8 height 7
click at [637, 225] on icon at bounding box center [637, 223] width 8 height 7
drag, startPoint x: 97, startPoint y: 270, endPoint x: 36, endPoint y: 270, distance: 60.9
click at [36, 270] on div "Property Address [STREET_ADDRESS] Customer Provided Provided Tax ID Tax Service…" at bounding box center [347, 329] width 622 height 181
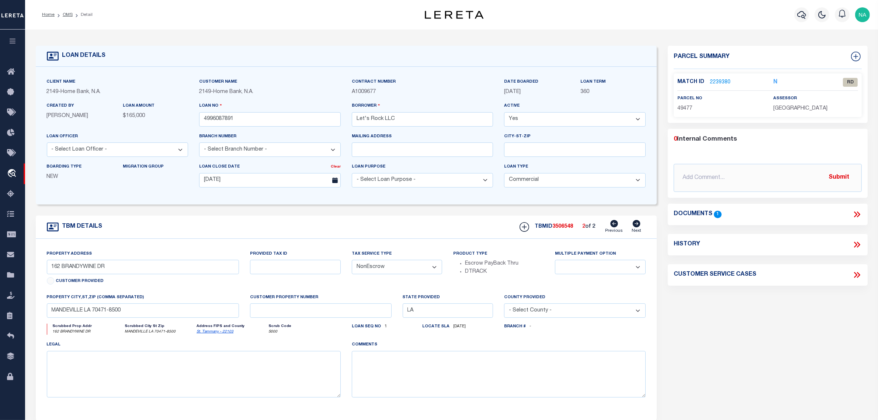
click at [615, 224] on icon at bounding box center [615, 223] width 8 height 7
click at [636, 224] on icon at bounding box center [637, 223] width 8 height 7
click at [613, 227] on icon at bounding box center [615, 223] width 8 height 7
